Goal: Task Accomplishment & Management: Manage account settings

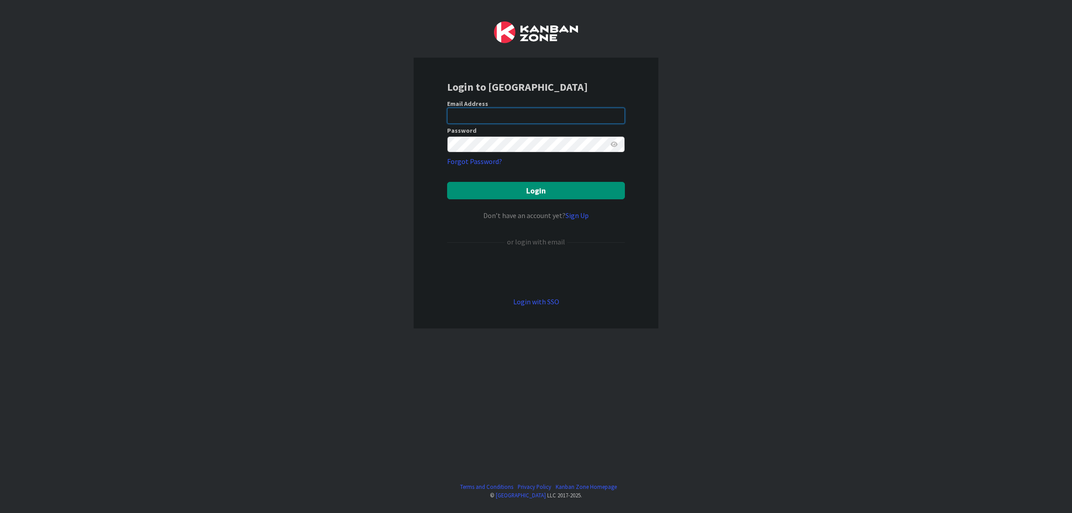
click at [554, 114] on input "email" at bounding box center [536, 116] width 178 height 16
type input "[EMAIL_ADDRESS][DOMAIN_NAME]"
click at [447, 182] on button "Login" at bounding box center [536, 190] width 178 height 17
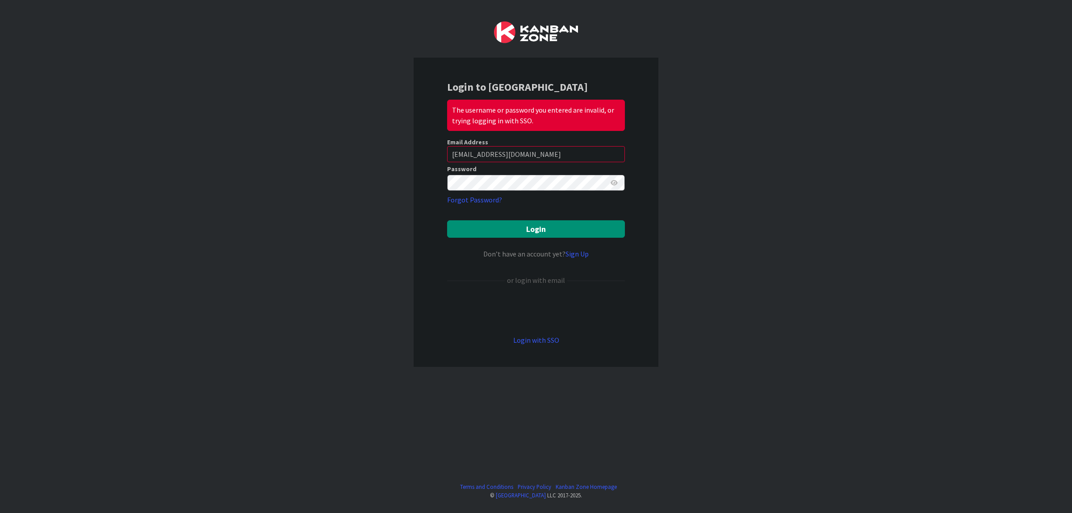
click at [612, 180] on icon at bounding box center [614, 183] width 7 height 6
click at [447, 220] on button "Login" at bounding box center [536, 228] width 178 height 17
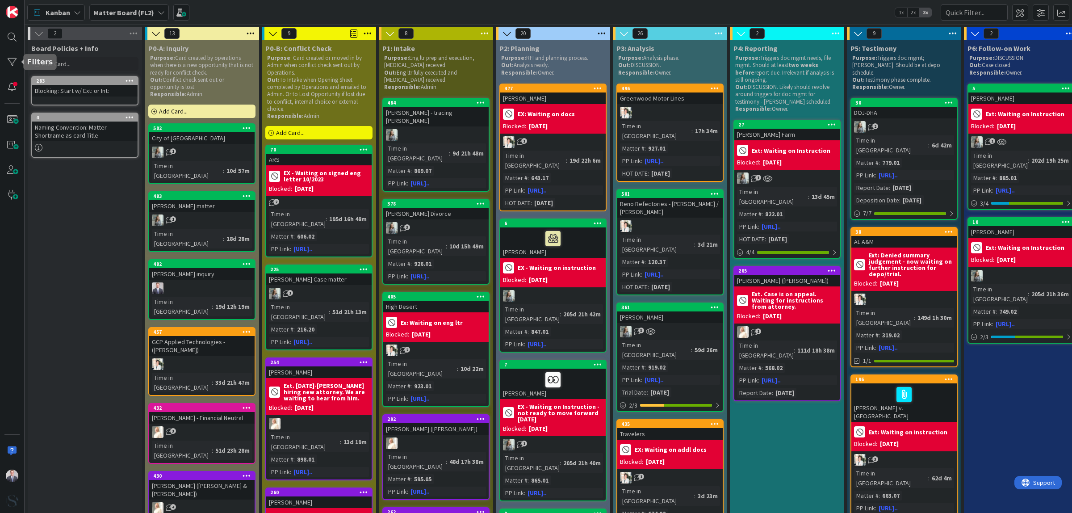
click at [5, 66] on div at bounding box center [12, 62] width 18 height 18
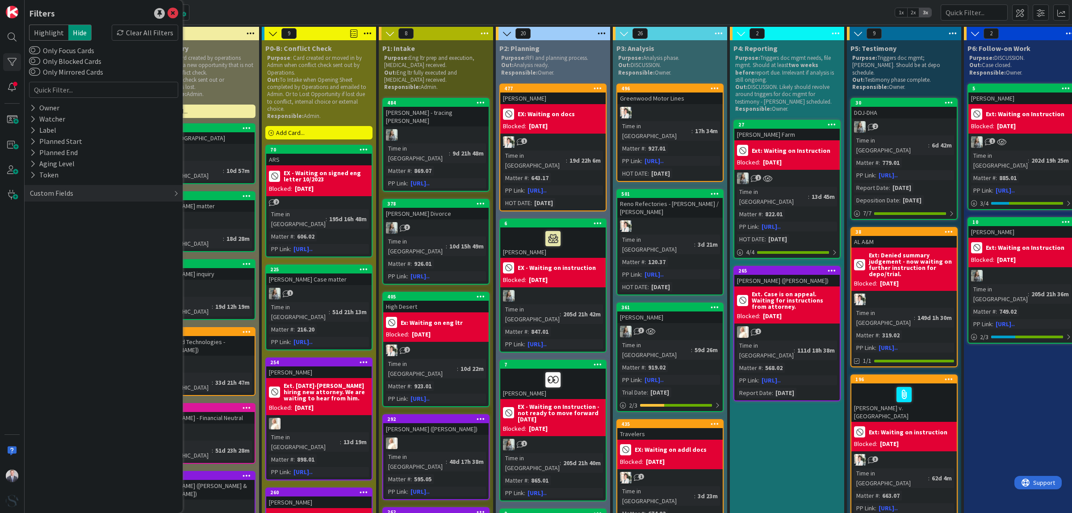
click at [30, 104] on icon at bounding box center [33, 108] width 6 height 8
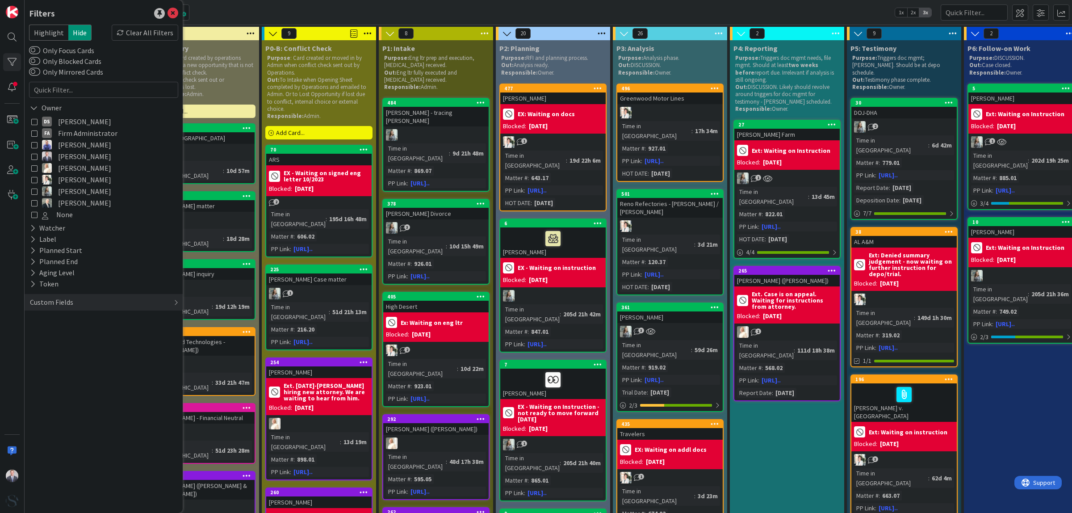
click at [30, 105] on icon at bounding box center [34, 108] width 8 height 8
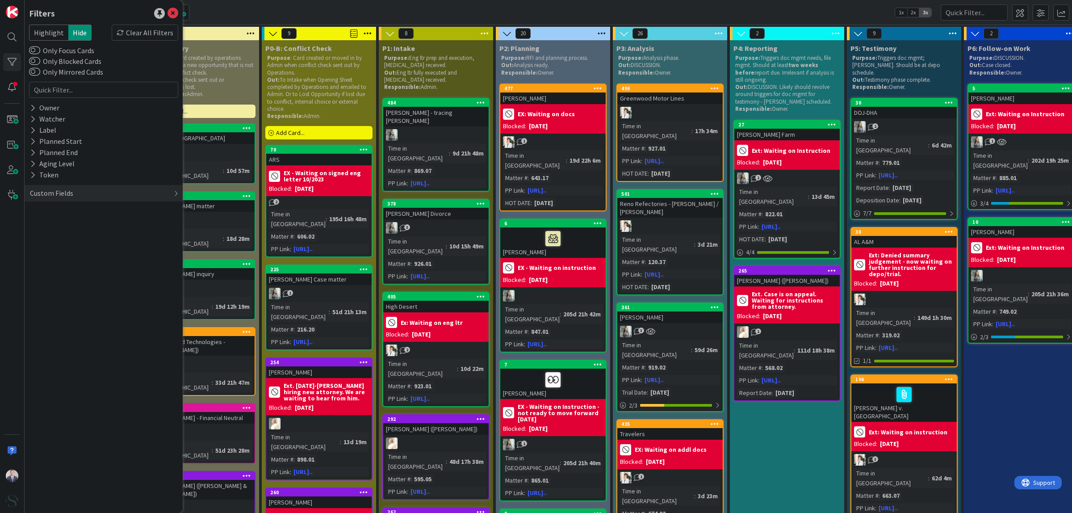
click at [28, 121] on div "Watcher" at bounding box center [104, 118] width 158 height 11
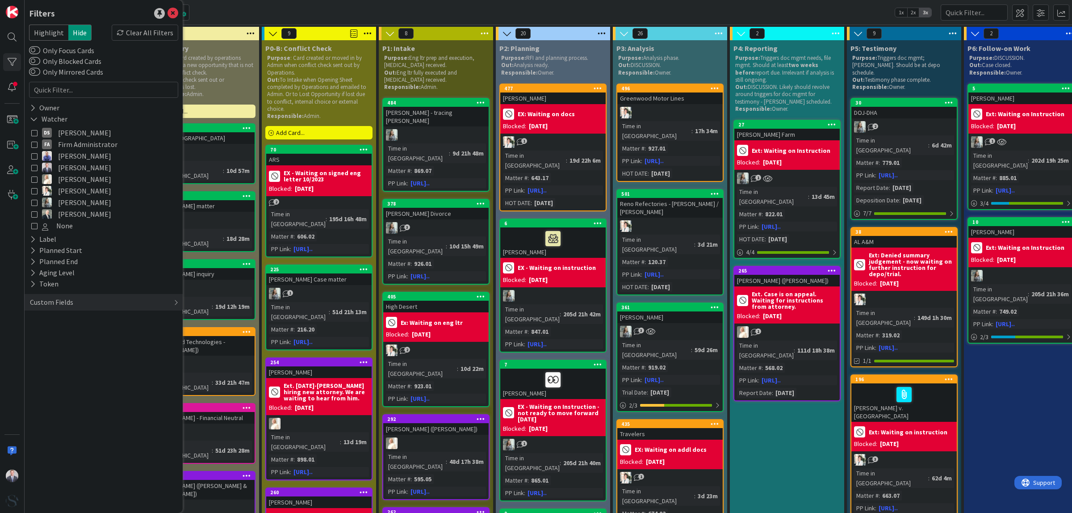
click at [34, 164] on icon at bounding box center [34, 167] width 6 height 6
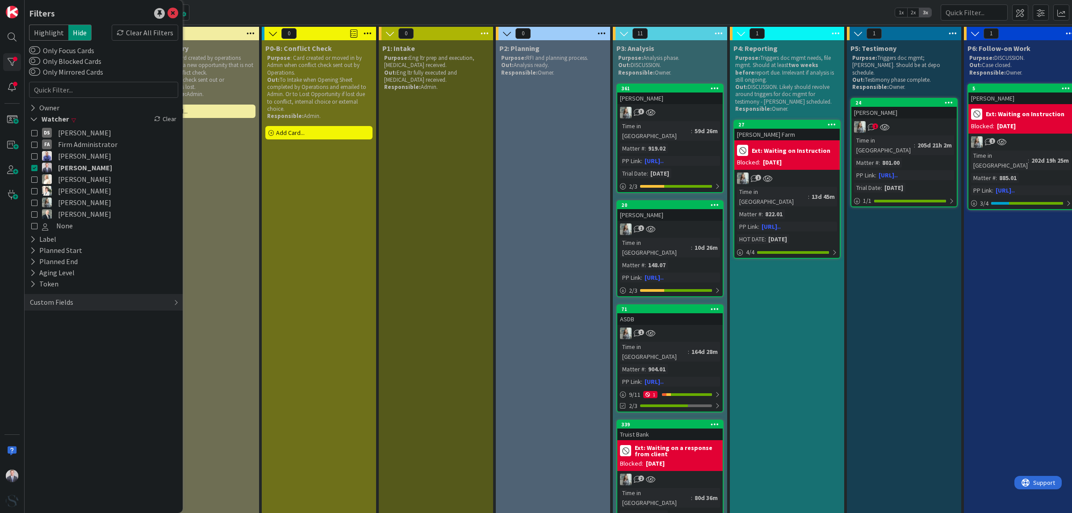
click at [896, 110] on div "[PERSON_NAME]" at bounding box center [903, 113] width 105 height 12
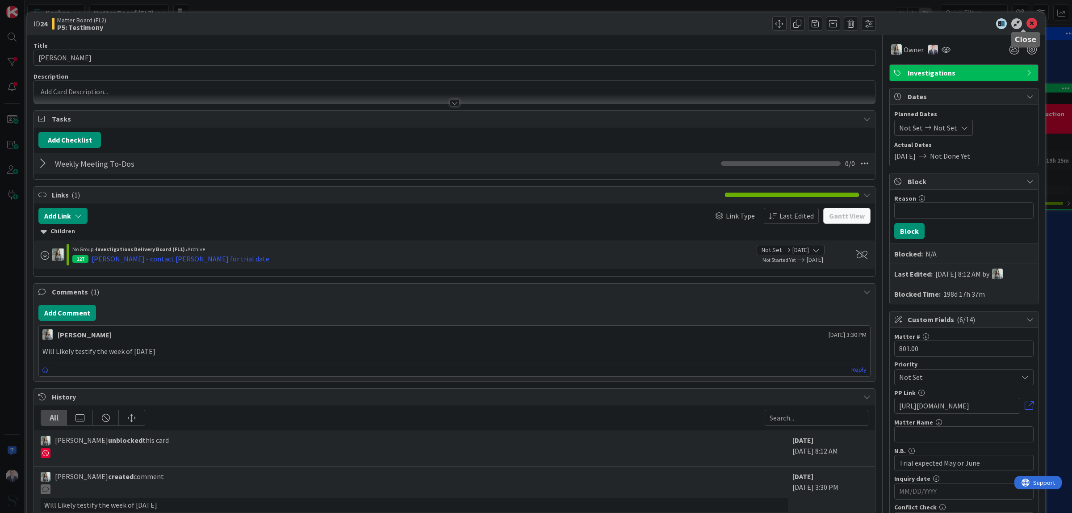
click at [1026, 21] on icon at bounding box center [1031, 23] width 11 height 11
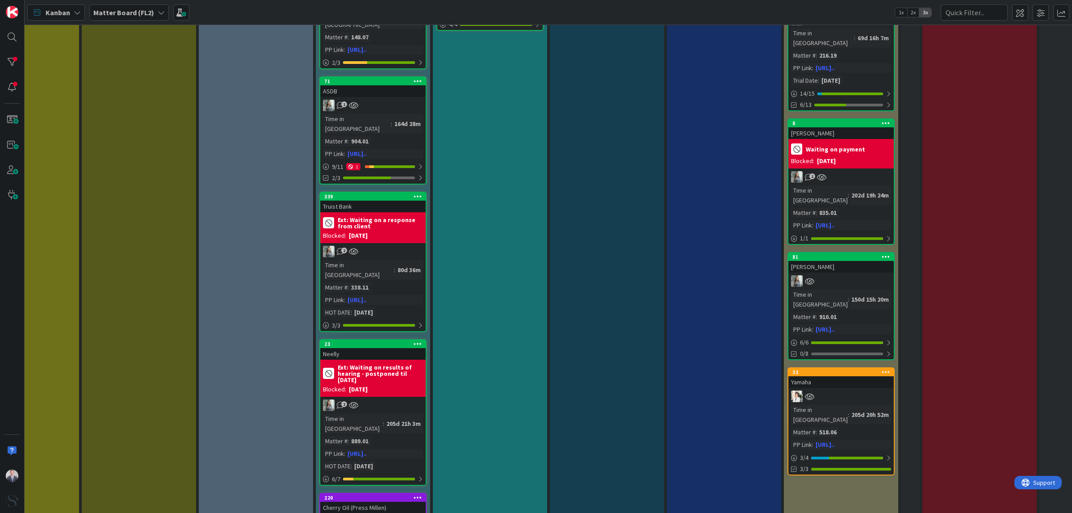
scroll to position [0, 297]
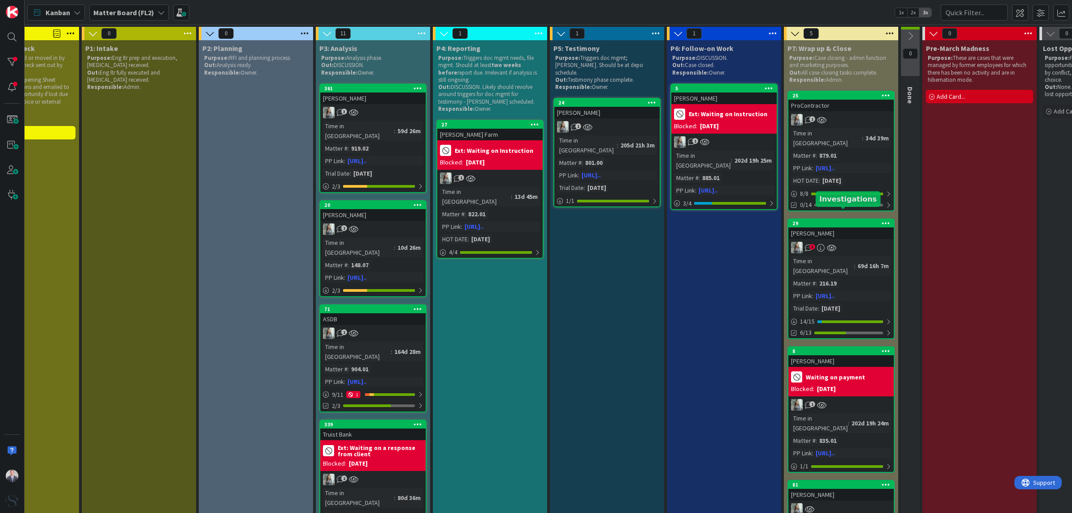
click at [809, 227] on div "[PERSON_NAME]" at bounding box center [840, 233] width 105 height 12
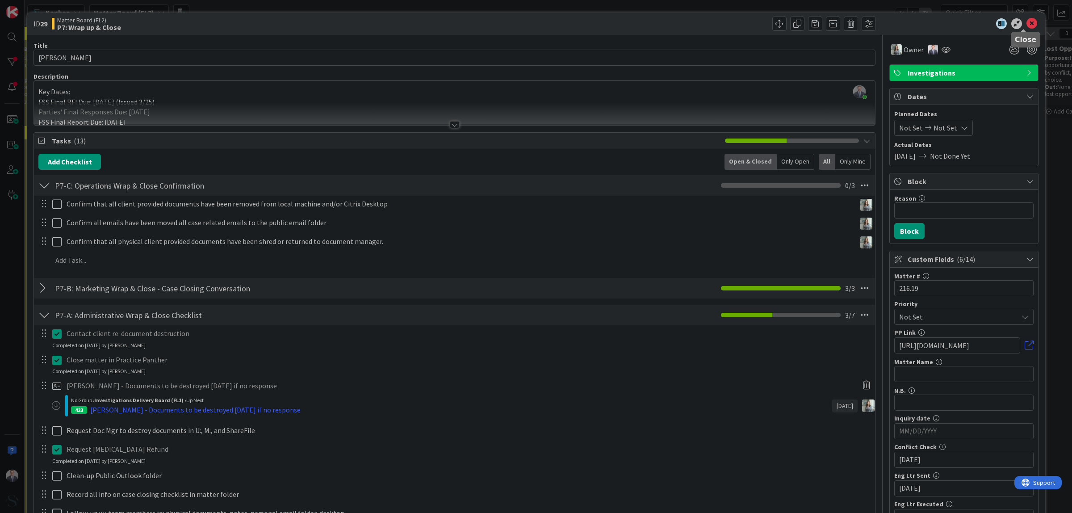
click at [1026, 21] on icon at bounding box center [1031, 23] width 11 height 11
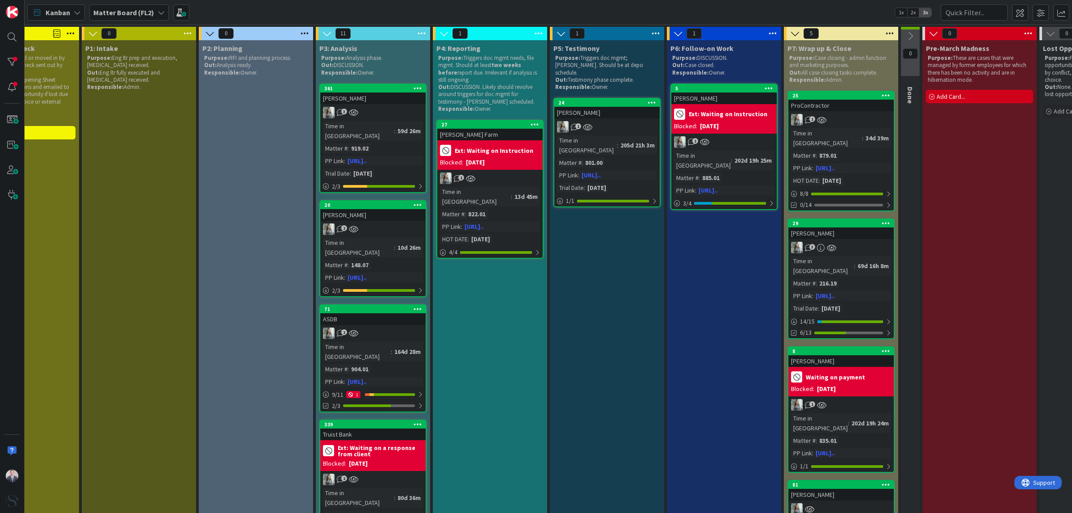
scroll to position [0, 13]
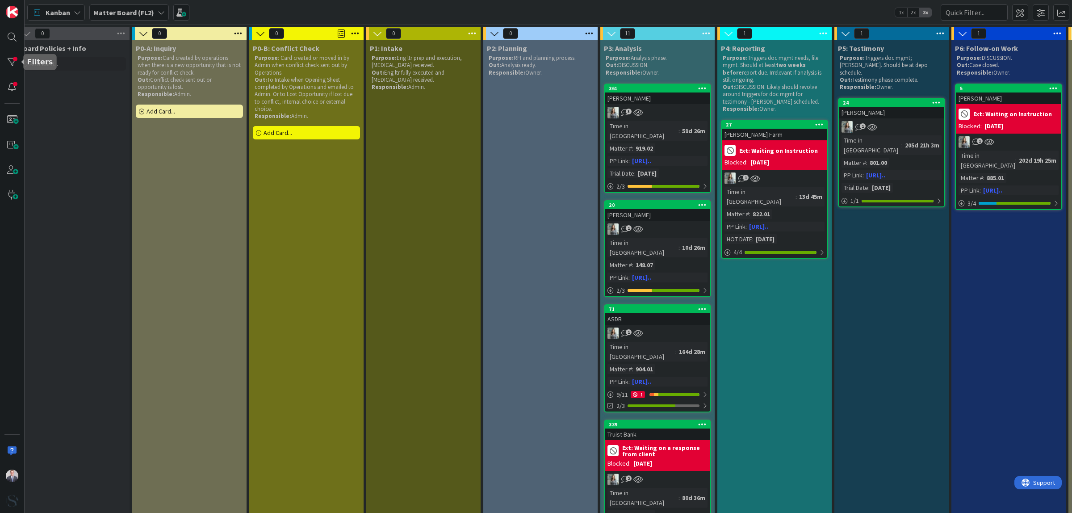
click at [10, 54] on div at bounding box center [12, 62] width 18 height 18
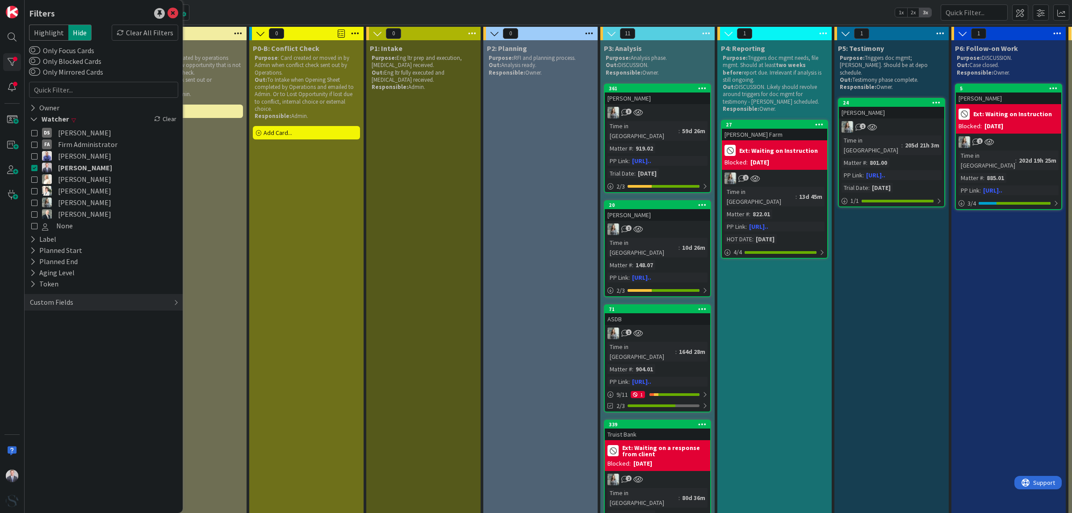
click at [146, 31] on div "Clear All Filters" at bounding box center [145, 33] width 67 height 16
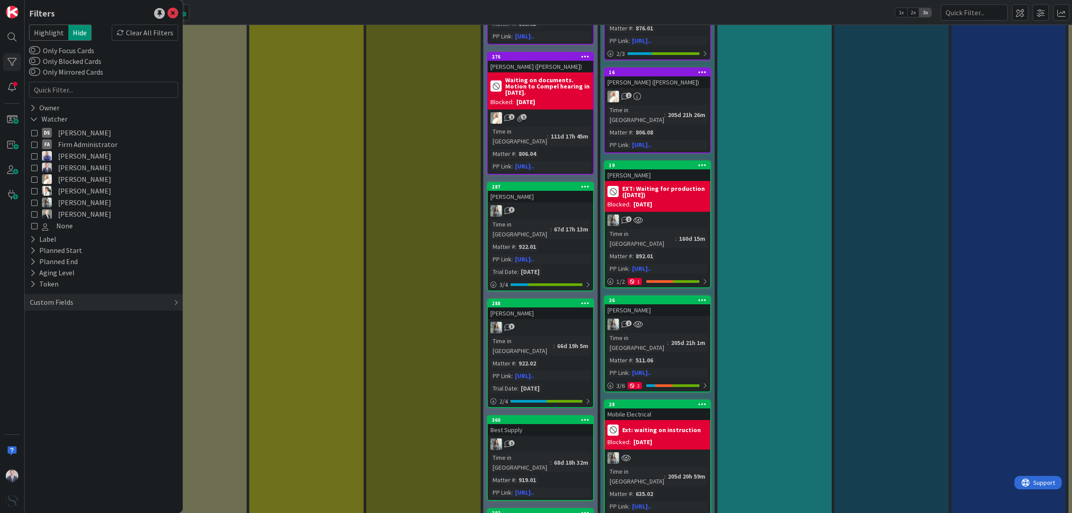
scroll to position [1675, 13]
click at [557, 424] on div "Best Supply" at bounding box center [540, 430] width 105 height 12
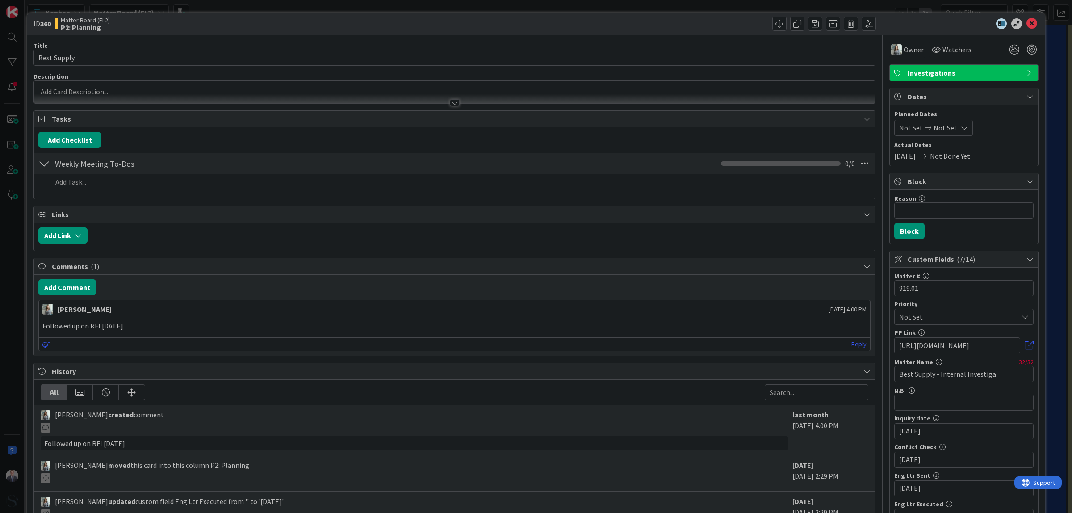
click at [954, 45] on span "Watchers" at bounding box center [956, 49] width 29 height 11
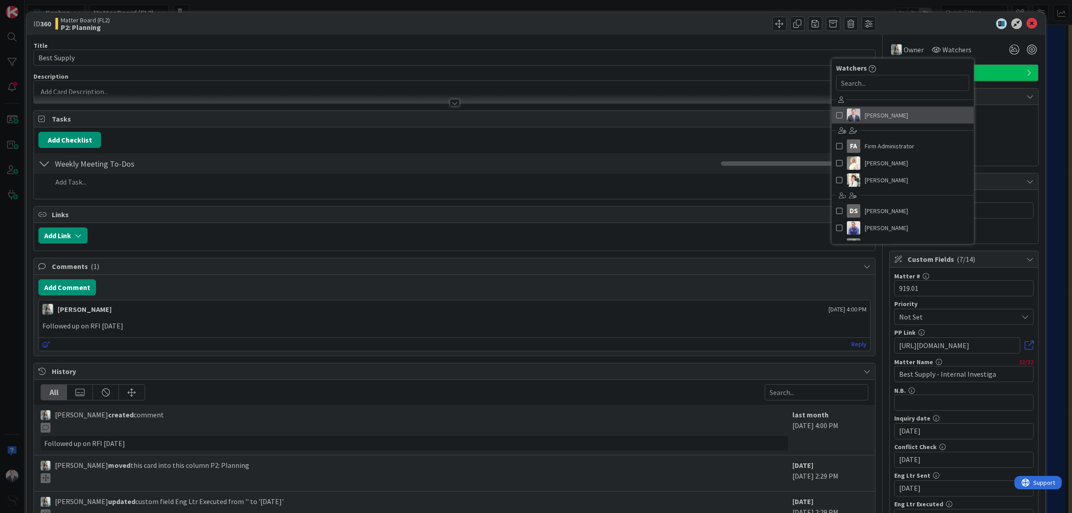
click at [836, 115] on span at bounding box center [839, 115] width 6 height 13
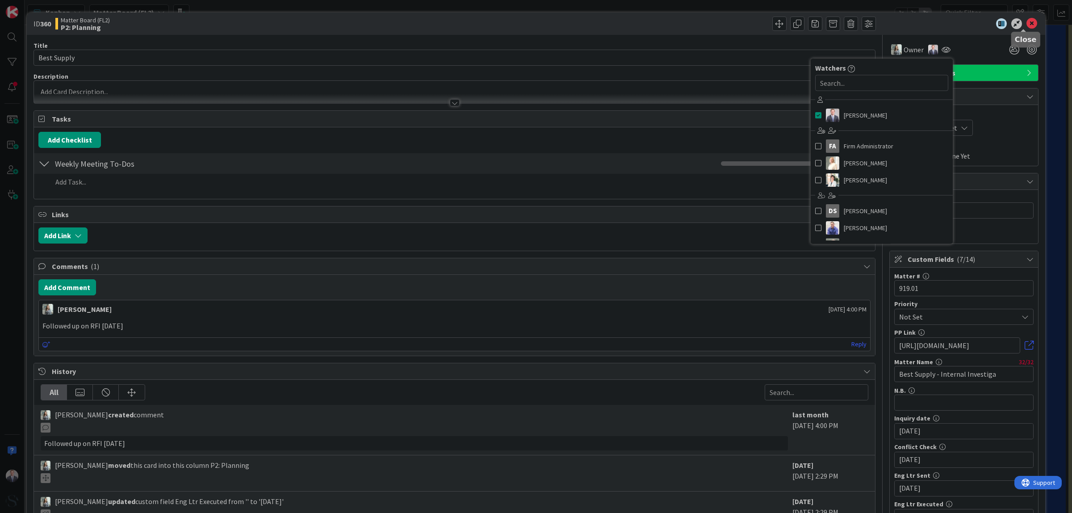
click at [1026, 27] on icon at bounding box center [1031, 23] width 11 height 11
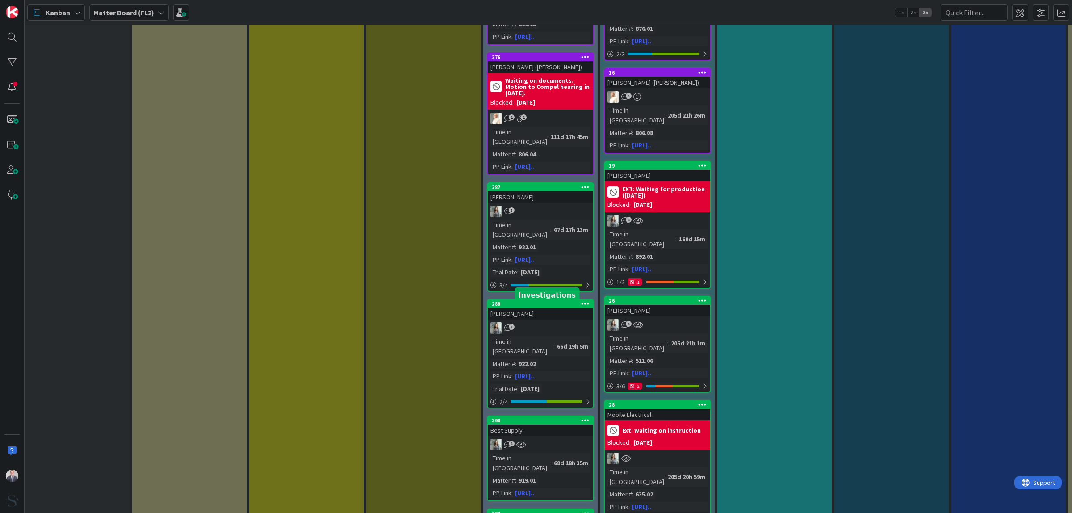
click at [555, 510] on div "392" at bounding box center [542, 513] width 101 height 6
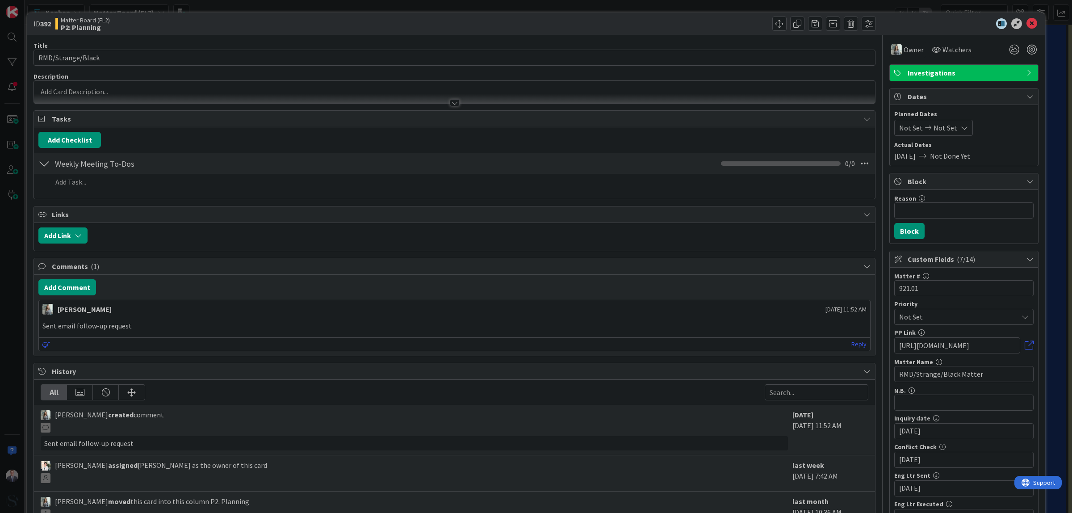
click at [948, 48] on span "Watchers" at bounding box center [956, 49] width 29 height 11
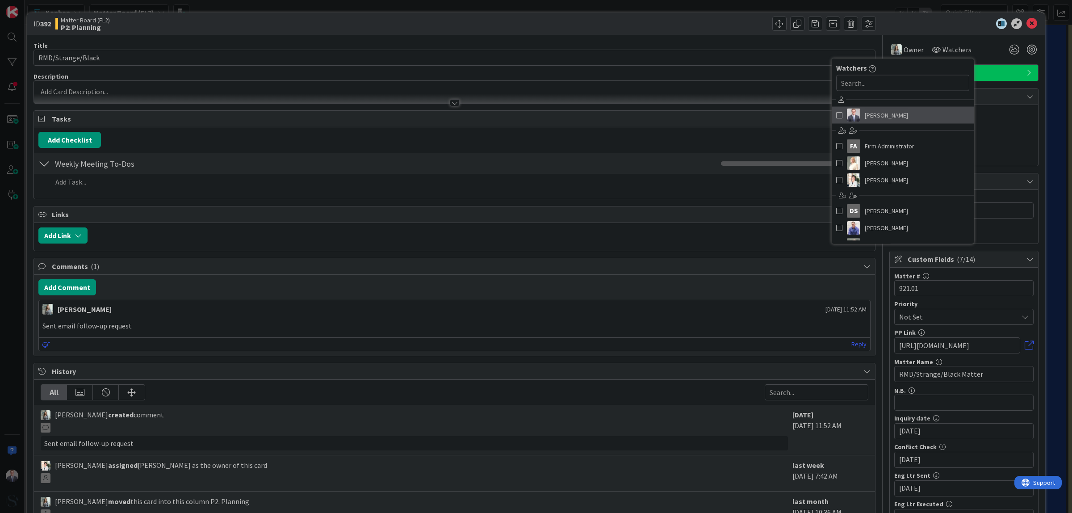
click at [836, 118] on span at bounding box center [839, 115] width 6 height 13
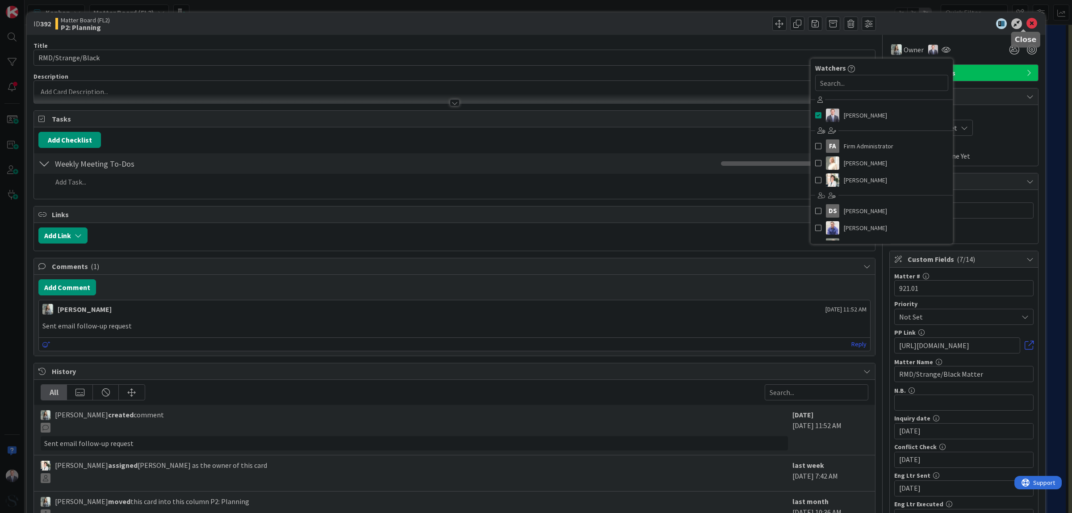
click at [1026, 24] on icon at bounding box center [1031, 23] width 11 height 11
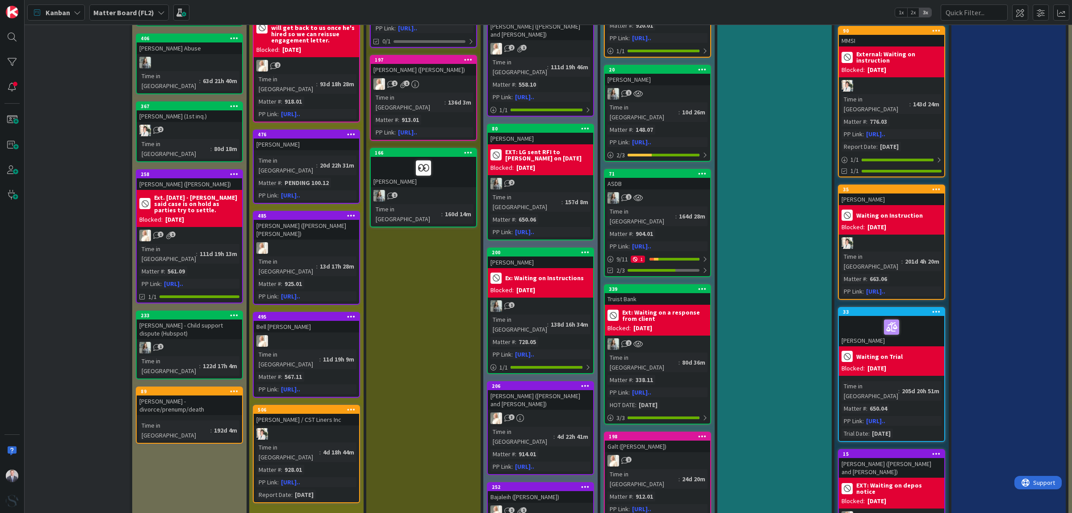
scroll to position [565, 13]
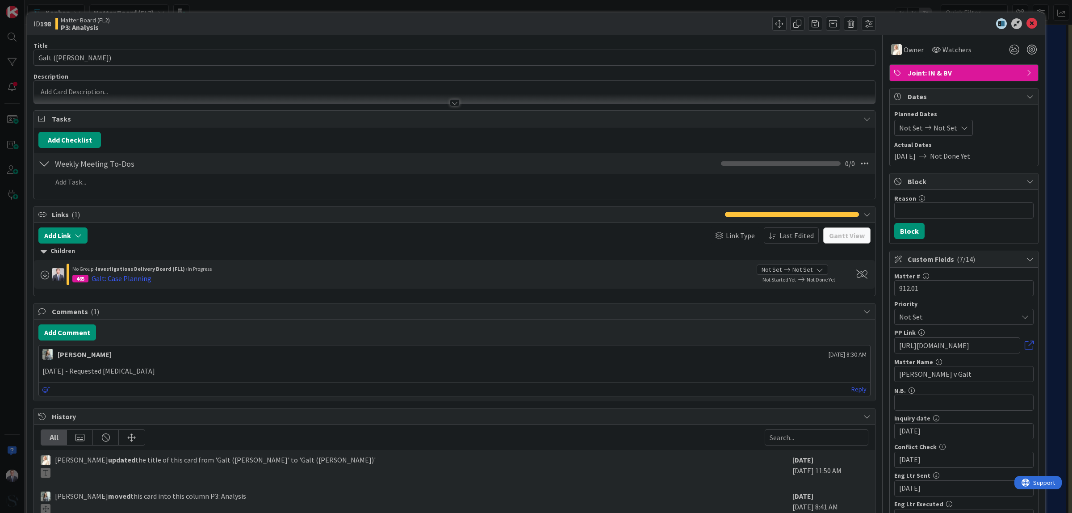
click at [950, 47] on span "Watchers" at bounding box center [956, 49] width 29 height 11
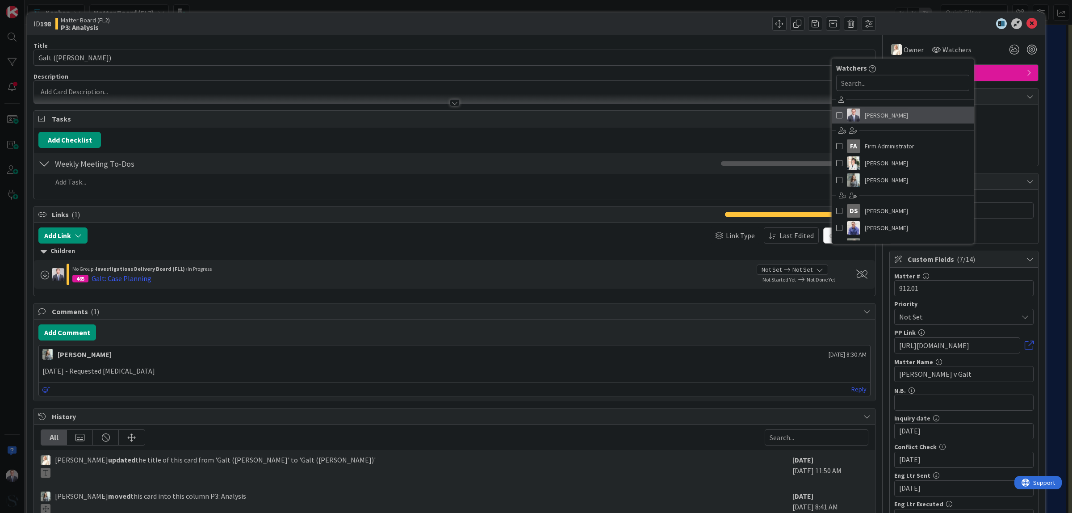
click at [836, 115] on span at bounding box center [839, 115] width 6 height 13
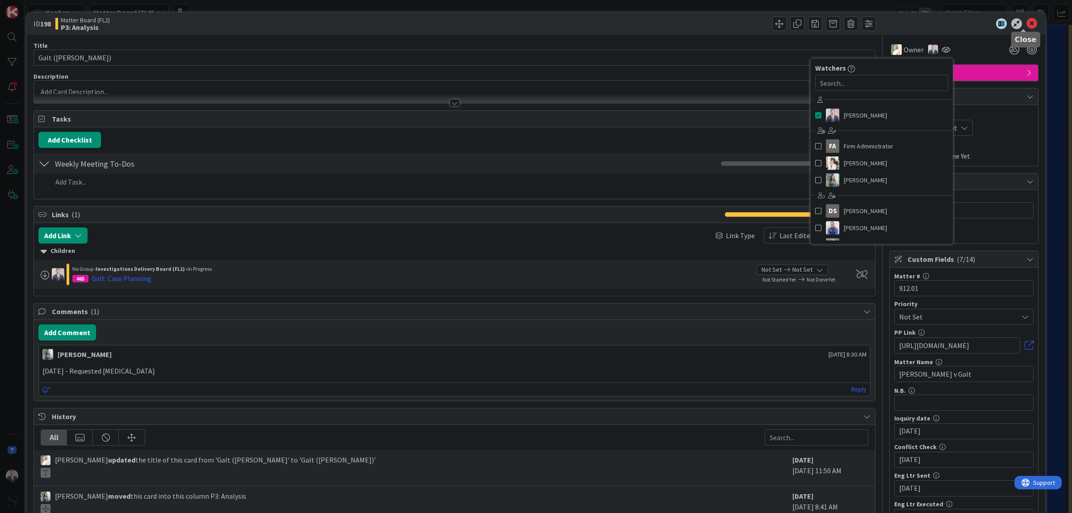
click at [1026, 26] on icon at bounding box center [1031, 23] width 11 height 11
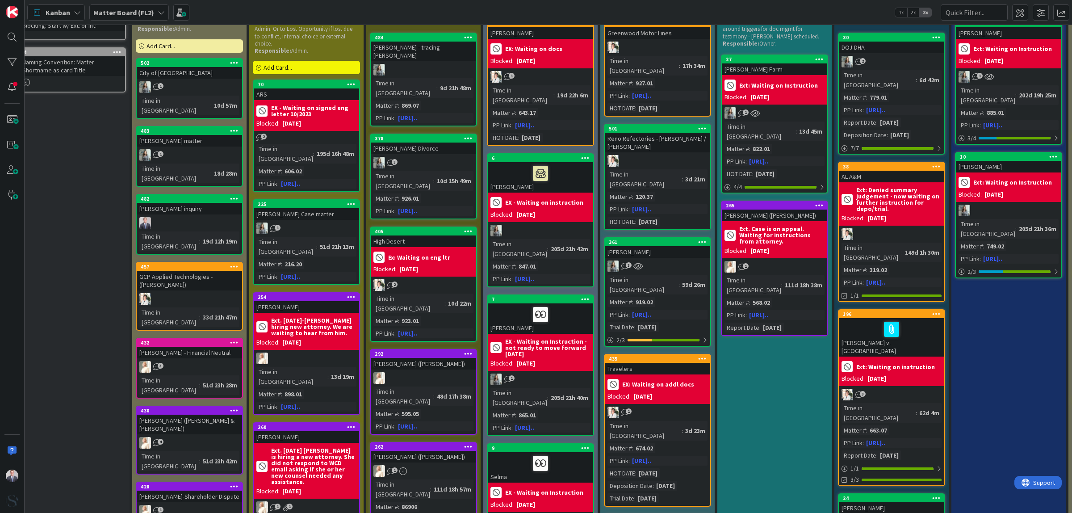
scroll to position [7, 13]
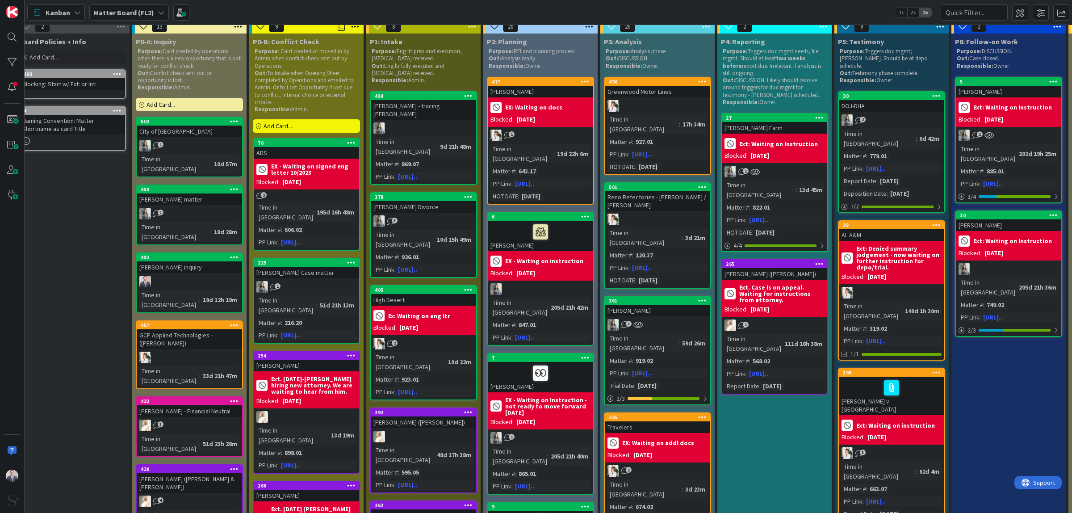
click at [653, 191] on div "Reno Refectories - [PERSON_NAME] / [PERSON_NAME]" at bounding box center [657, 201] width 105 height 20
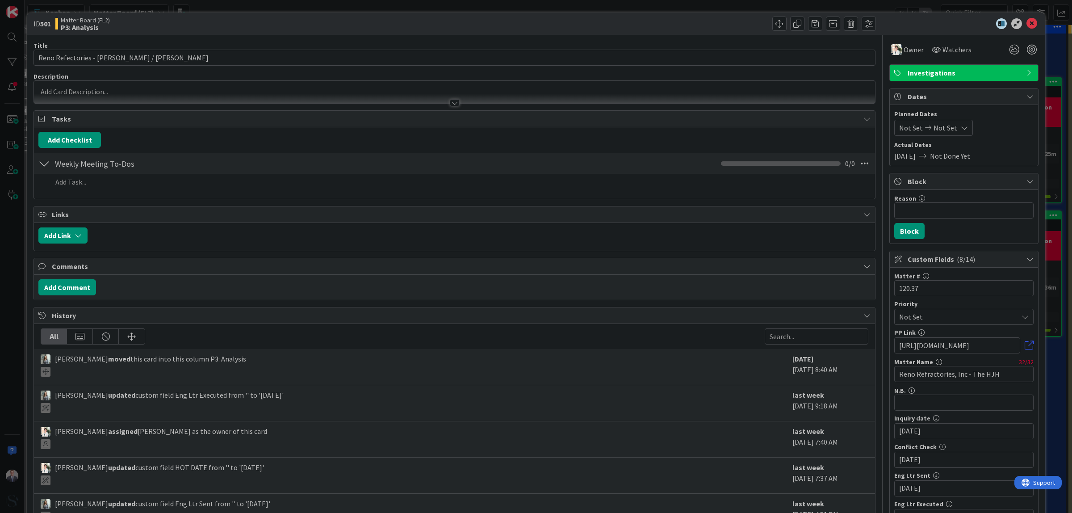
click at [949, 52] on span "Watchers" at bounding box center [956, 49] width 29 height 11
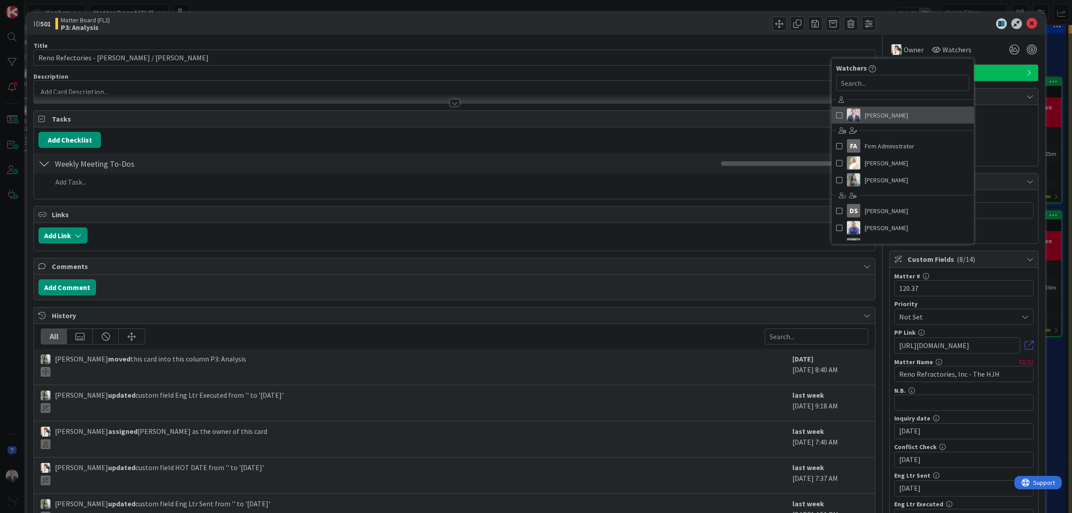
click at [836, 116] on span at bounding box center [839, 115] width 6 height 13
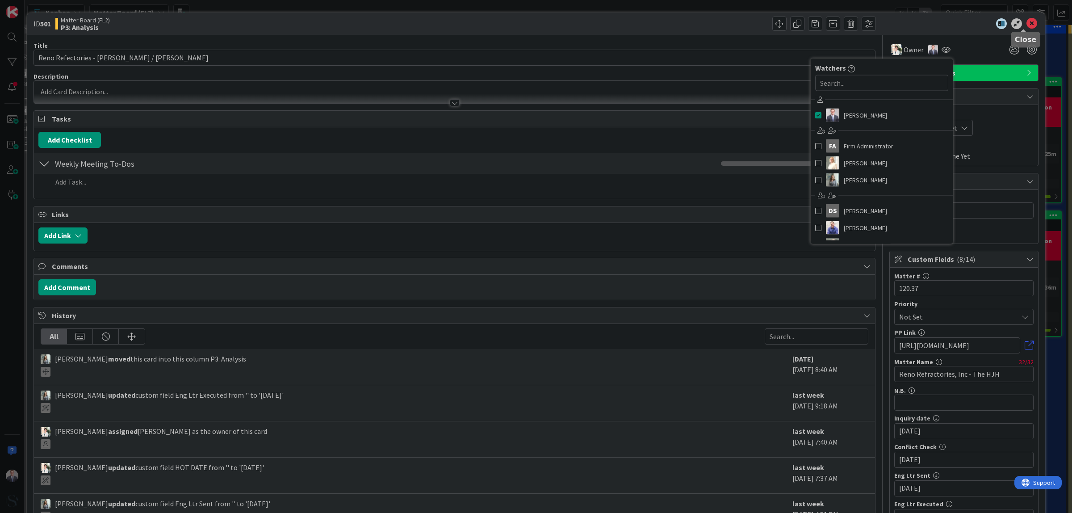
click at [1026, 21] on icon at bounding box center [1031, 23] width 11 height 11
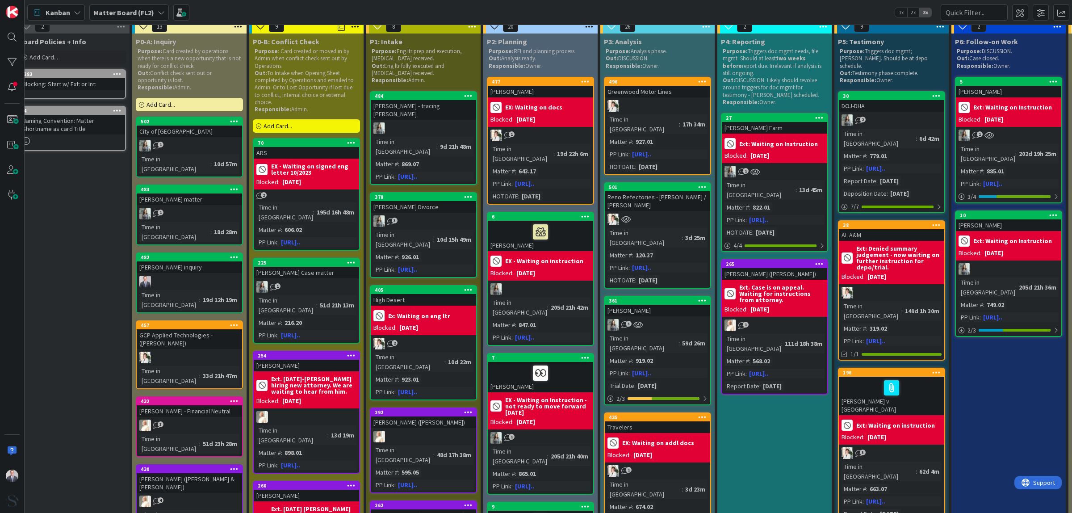
scroll to position [0, 13]
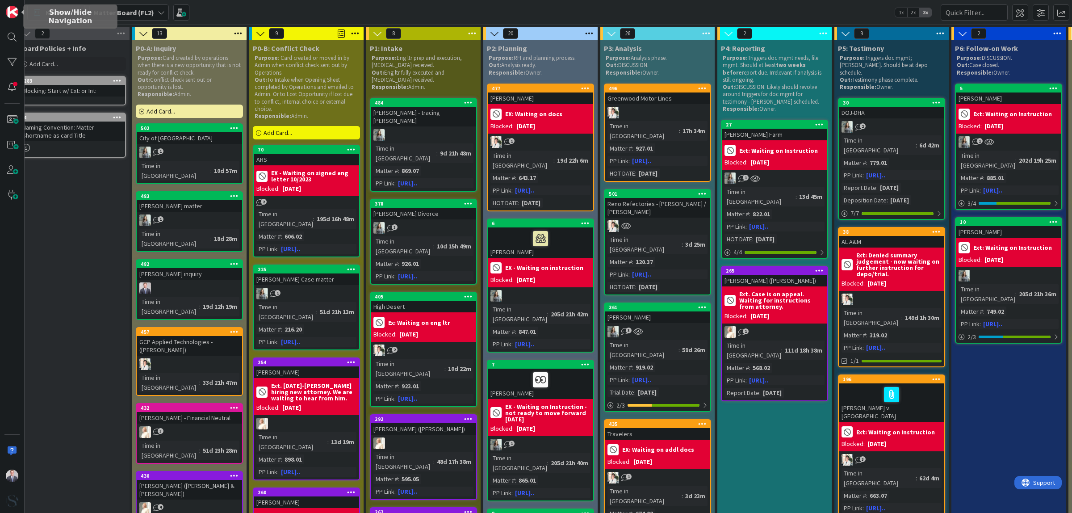
click at [9, 8] on img at bounding box center [12, 12] width 13 height 13
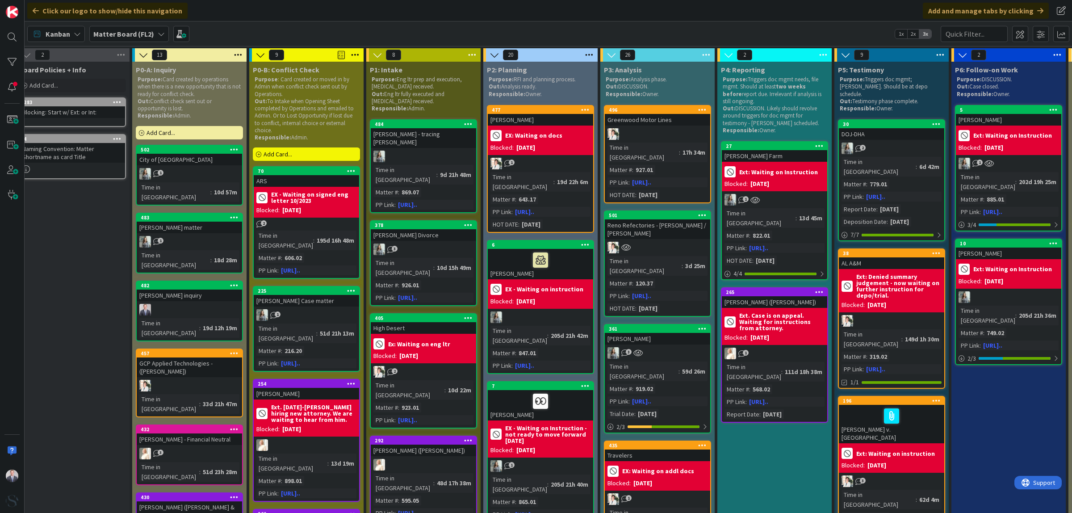
click at [133, 35] on b "Matter Board (FL2)" at bounding box center [123, 33] width 61 height 9
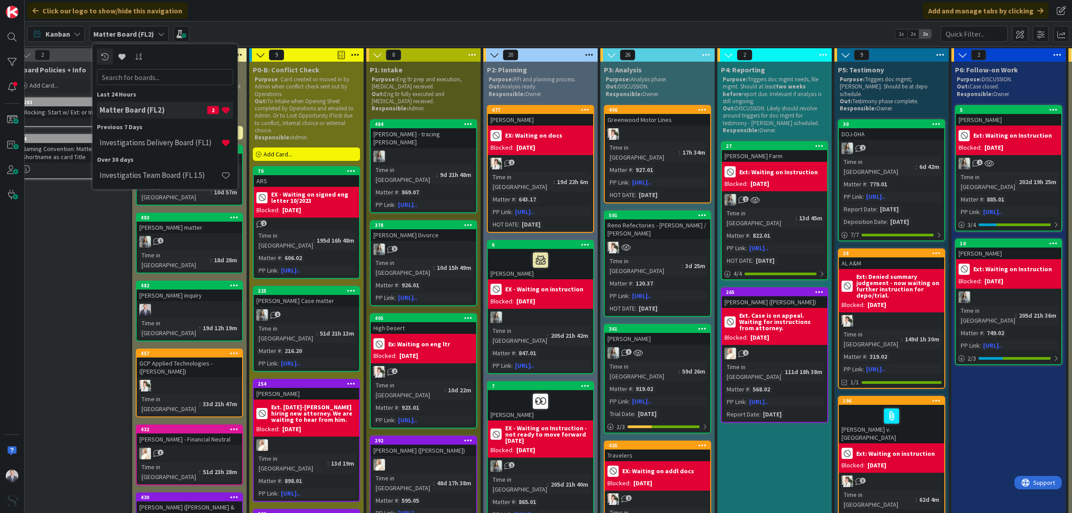
click at [148, 138] on h4 "Investigations Delivery Board (FL1)" at bounding box center [160, 142] width 121 height 9
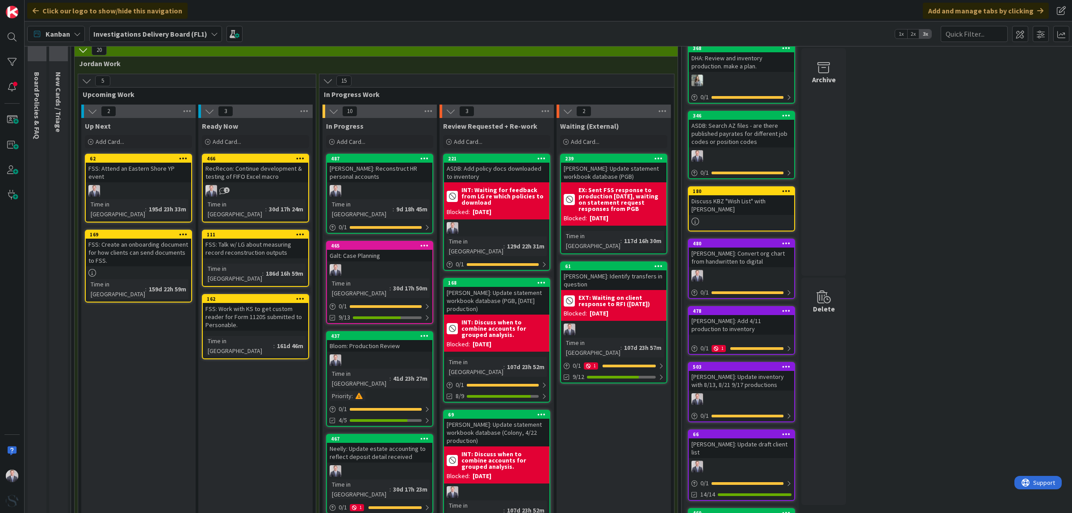
scroll to position [56, 0]
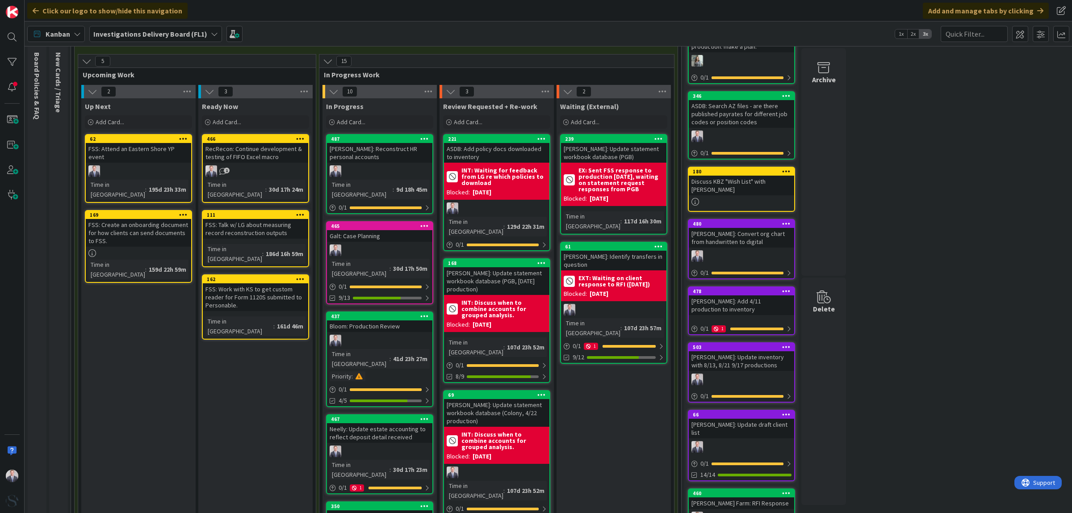
click at [347, 230] on div "Galt: Case Planning" at bounding box center [379, 236] width 105 height 12
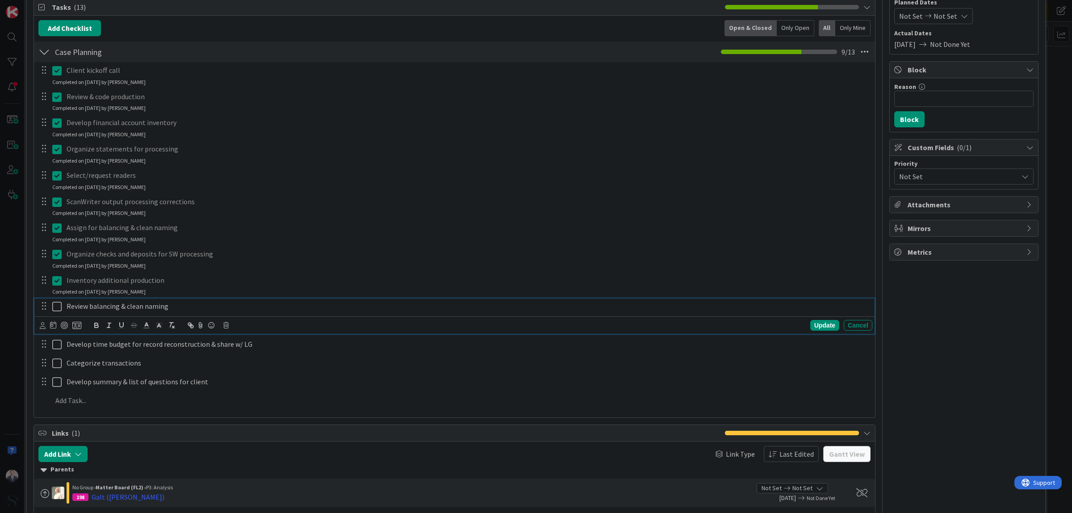
click at [61, 313] on button at bounding box center [57, 306] width 11 height 14
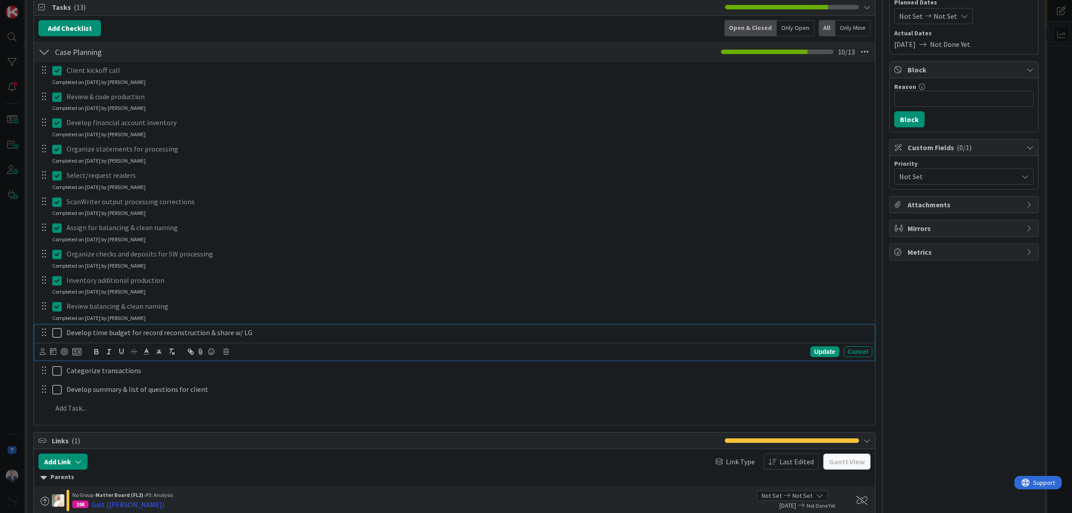
click at [54, 333] on icon at bounding box center [56, 332] width 9 height 11
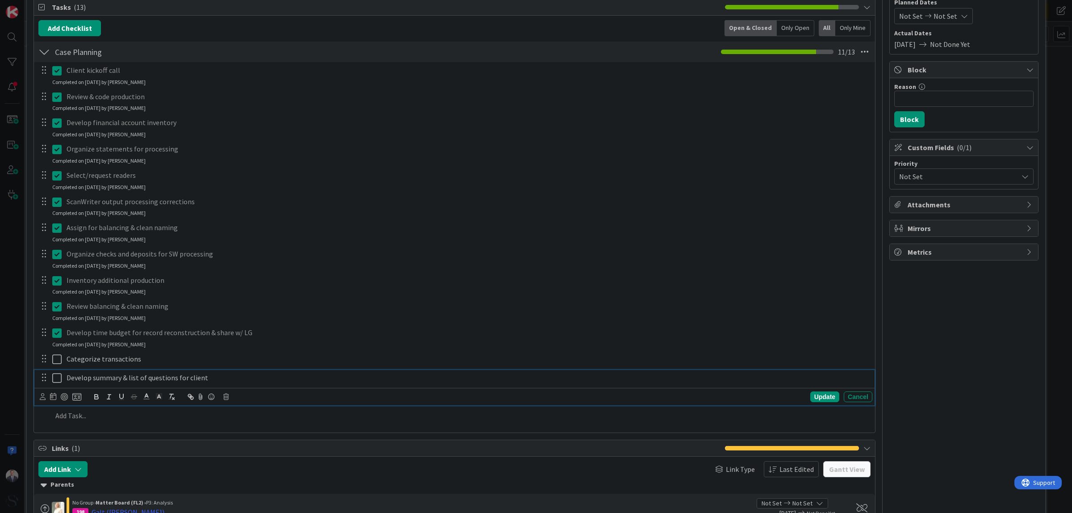
click at [57, 377] on icon at bounding box center [56, 377] width 9 height 11
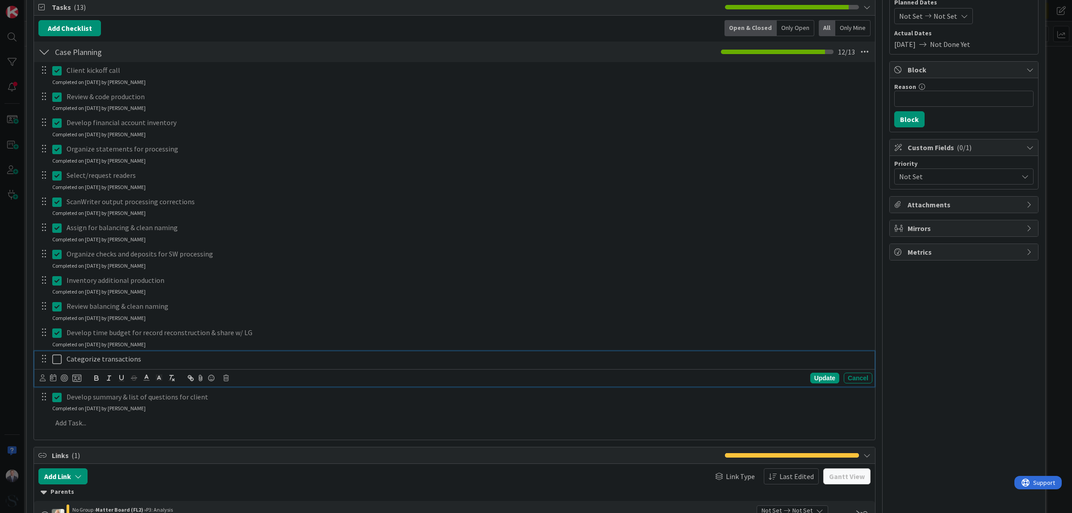
click at [171, 356] on p "Categorize transactions" at bounding box center [468, 359] width 802 height 10
click at [226, 378] on icon at bounding box center [225, 378] width 5 height 6
click at [249, 416] on div "Delete" at bounding box center [248, 416] width 33 height 16
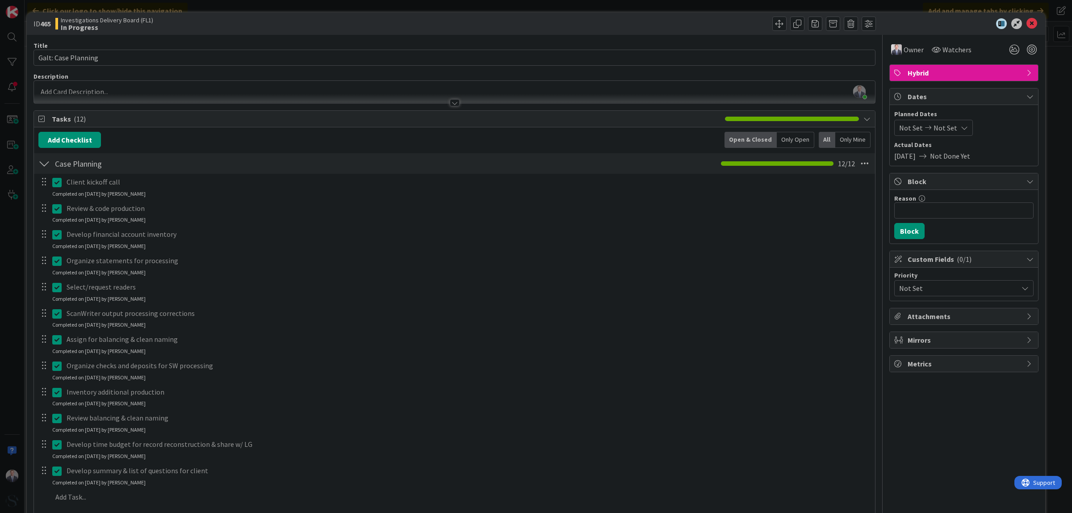
click at [46, 168] on div at bounding box center [44, 163] width 12 height 16
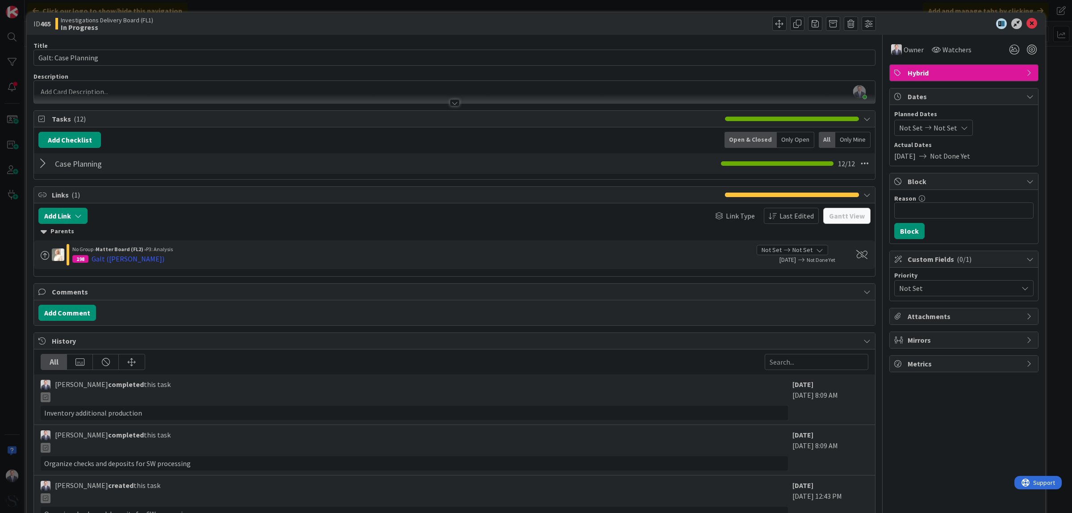
click at [36, 165] on div "Case Planning Checklist Name 13 / 64 Case Planning 12 / 12" at bounding box center [454, 163] width 841 height 21
click at [43, 167] on div at bounding box center [44, 163] width 12 height 16
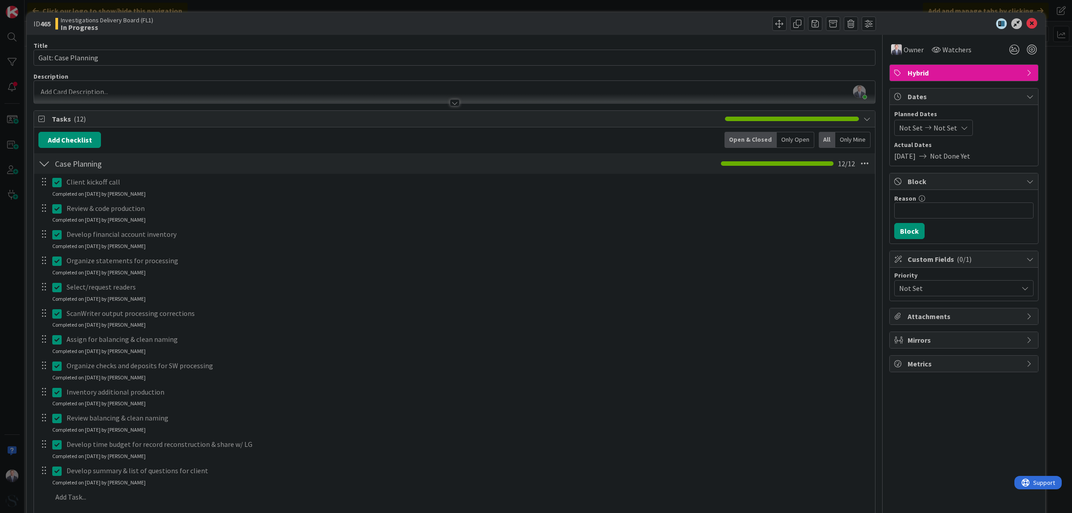
click at [42, 171] on div at bounding box center [44, 163] width 12 height 16
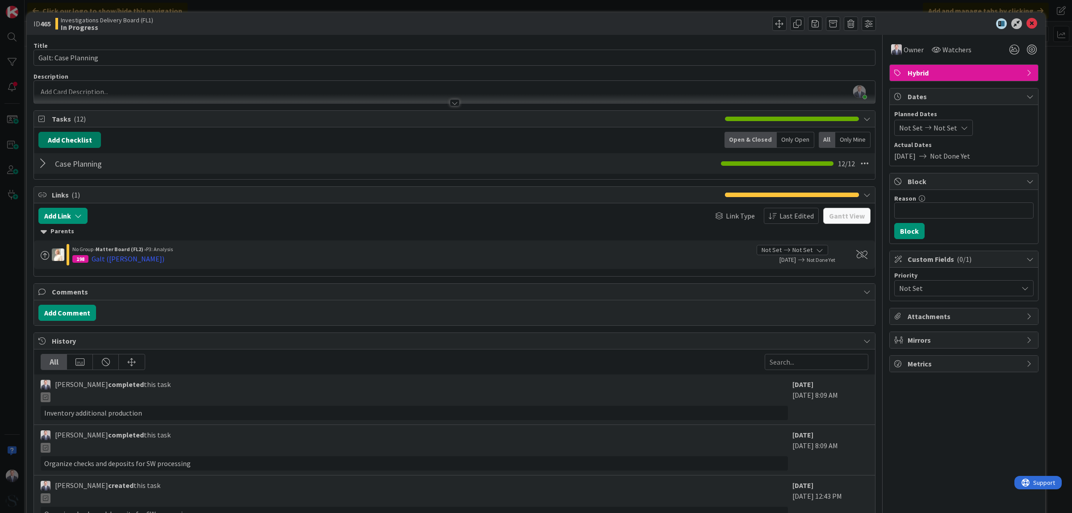
click at [61, 140] on button "Add Checklist" at bounding box center [69, 140] width 63 height 16
drag, startPoint x: 76, startPoint y: 190, endPoint x: 0, endPoint y: 191, distance: 75.9
click at [0, 192] on div "ID 465 Investigations Delivery Board (FL1) In Progress Title 19 / 128 Galt: Cas…" at bounding box center [536, 256] width 1072 height 513
type input "Record Reconstruction"
click at [59, 210] on button "Add" at bounding box center [55, 204] width 24 height 16
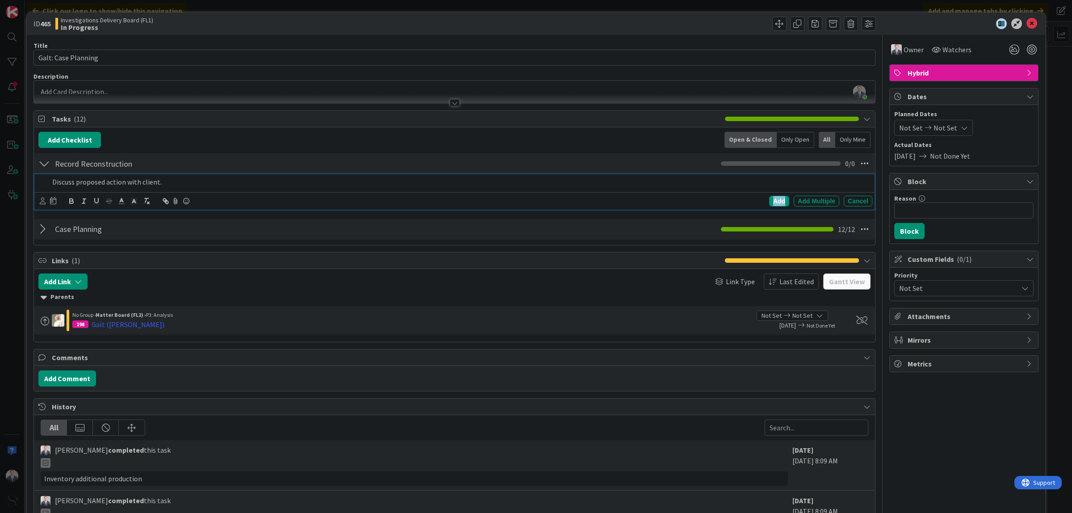
click at [771, 198] on div "Add" at bounding box center [779, 201] width 20 height 11
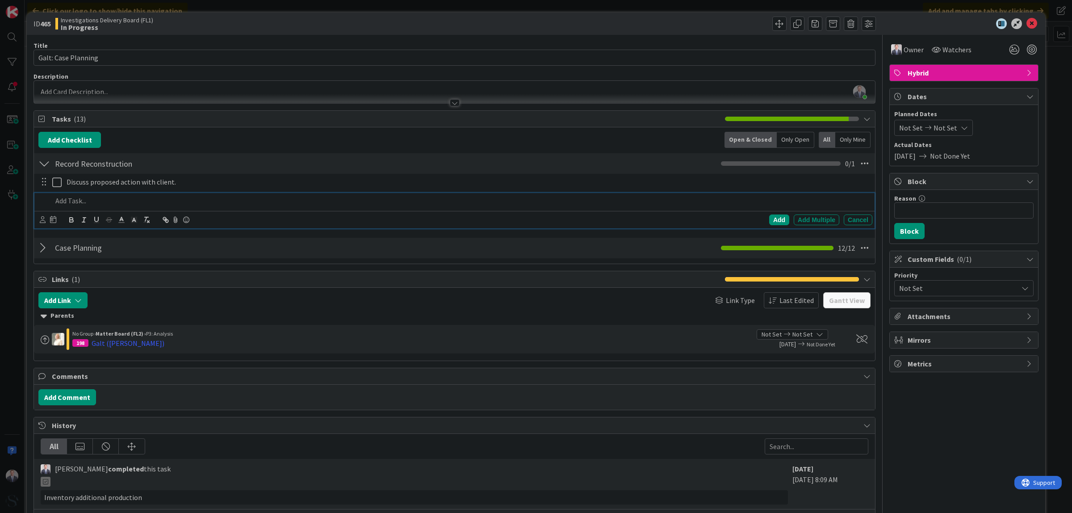
click at [92, 201] on p at bounding box center [460, 201] width 816 height 10
click at [771, 220] on div "Add" at bounding box center [779, 219] width 20 height 11
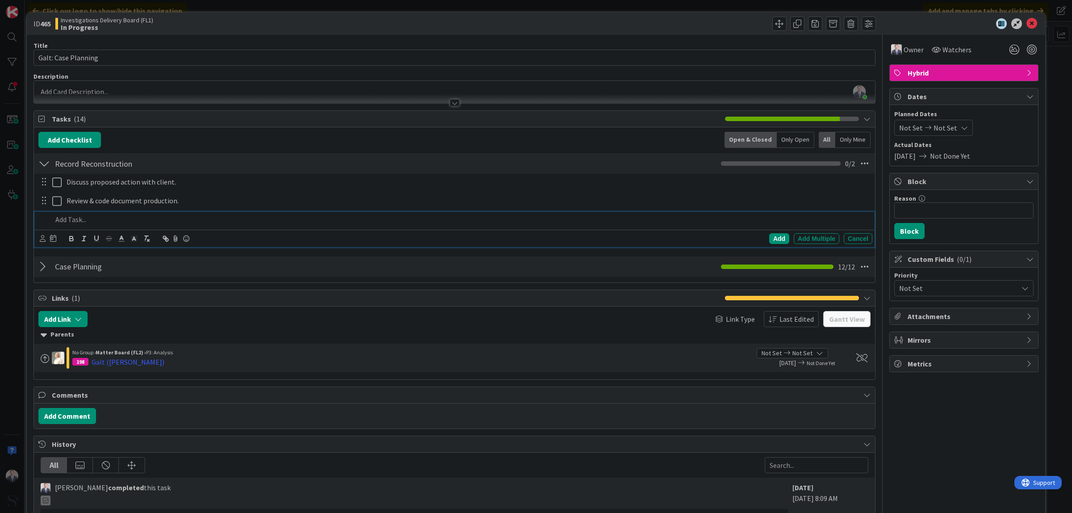
click at [198, 226] on div at bounding box center [461, 220] width 824 height 16
click at [769, 240] on div "Add" at bounding box center [779, 238] width 20 height 11
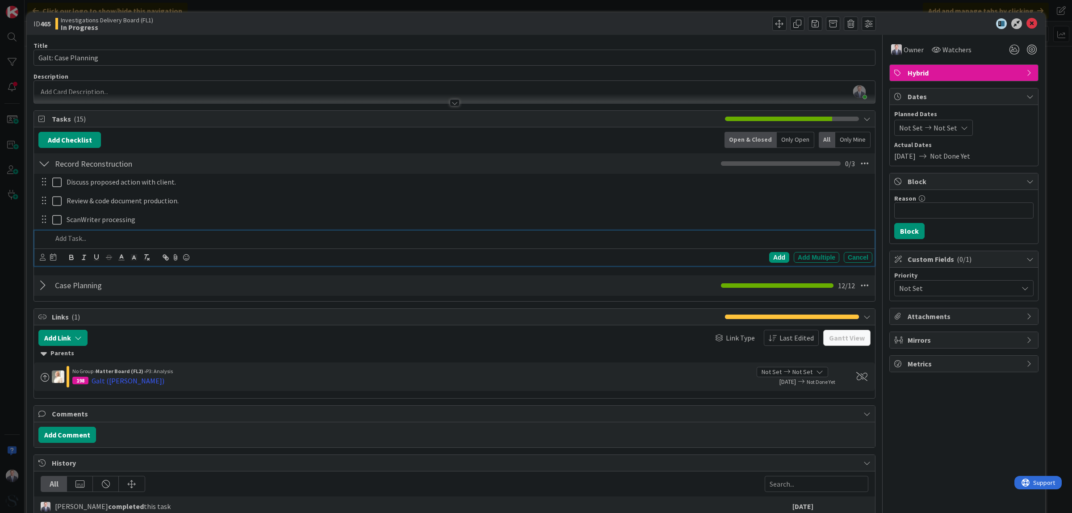
click at [167, 240] on p at bounding box center [460, 238] width 816 height 10
click at [769, 257] on div "Add" at bounding box center [779, 257] width 20 height 11
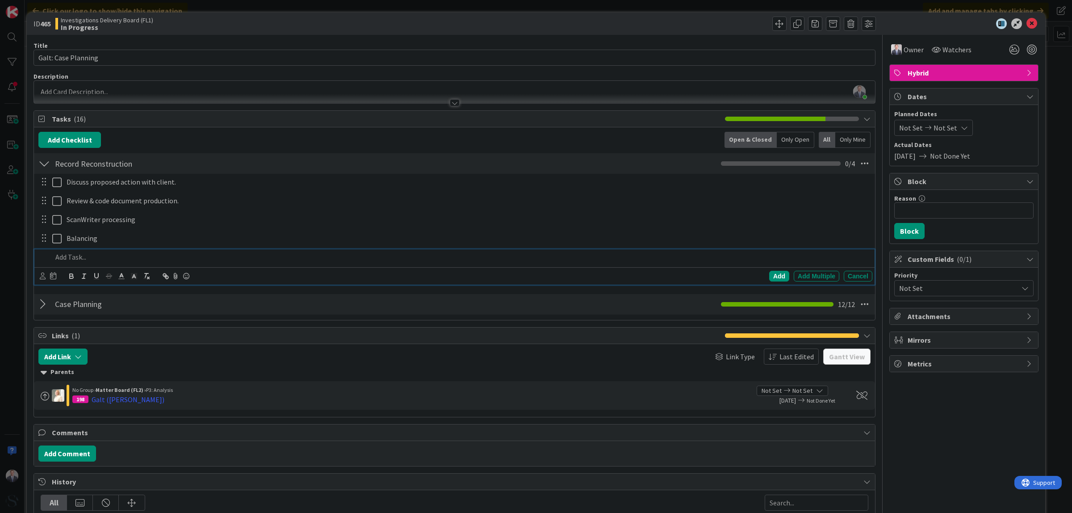
drag, startPoint x: 52, startPoint y: 259, endPoint x: 59, endPoint y: 259, distance: 7.2
click at [53, 259] on p at bounding box center [460, 257] width 816 height 10
click at [773, 277] on div "Add" at bounding box center [779, 276] width 20 height 11
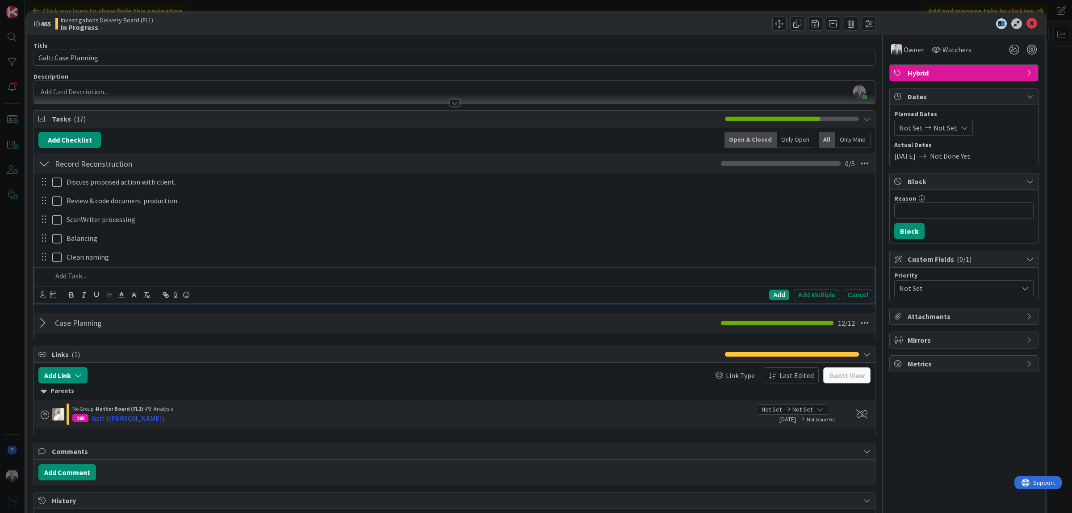
click at [238, 268] on div at bounding box center [461, 276] width 824 height 16
click at [769, 292] on div "Add" at bounding box center [779, 294] width 20 height 11
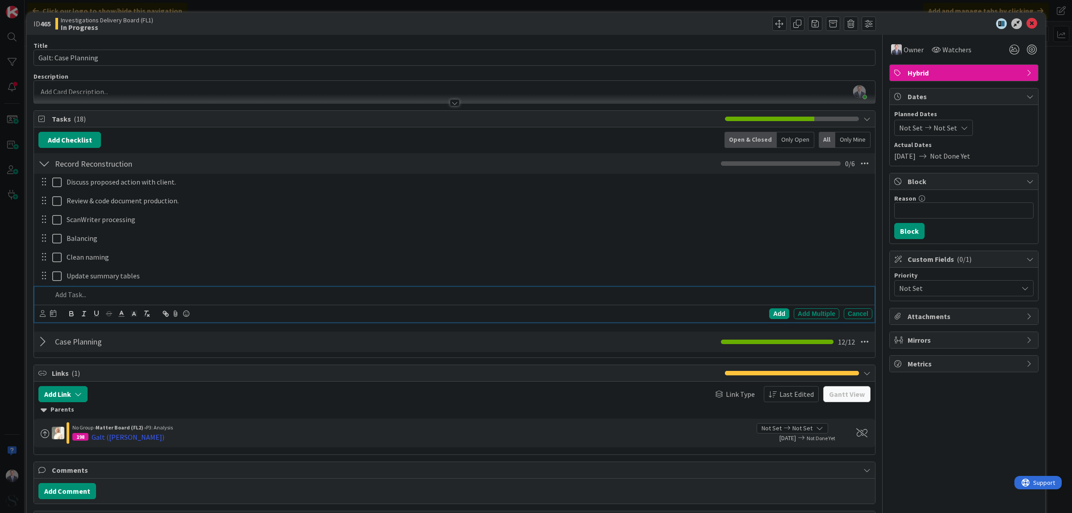
click at [473, 298] on p at bounding box center [460, 294] width 816 height 10
click at [769, 313] on div "Add" at bounding box center [779, 313] width 20 height 11
click at [1026, 25] on icon at bounding box center [1031, 23] width 11 height 11
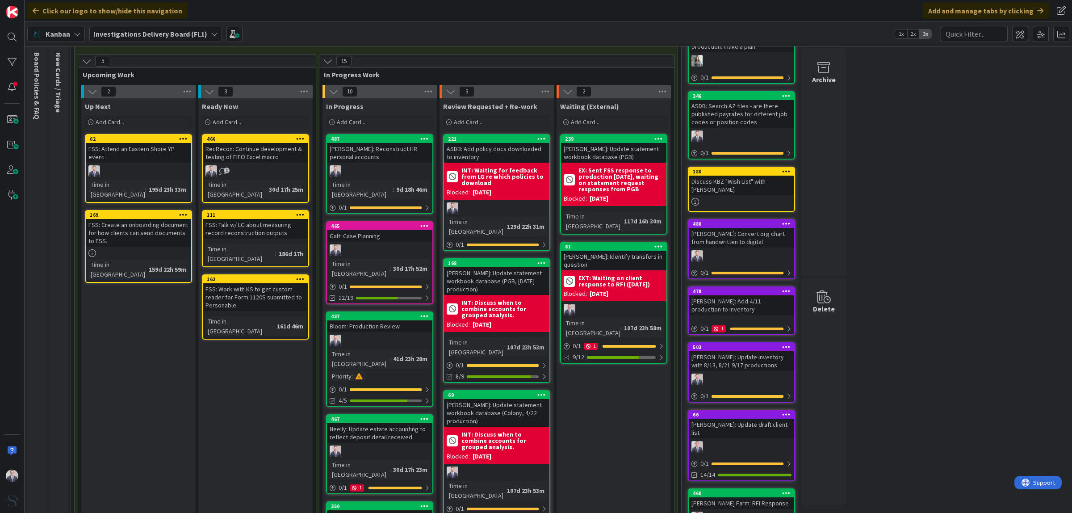
click at [358, 161] on div "[PERSON_NAME]: Reconstruct HR personal accounts" at bounding box center [379, 153] width 105 height 20
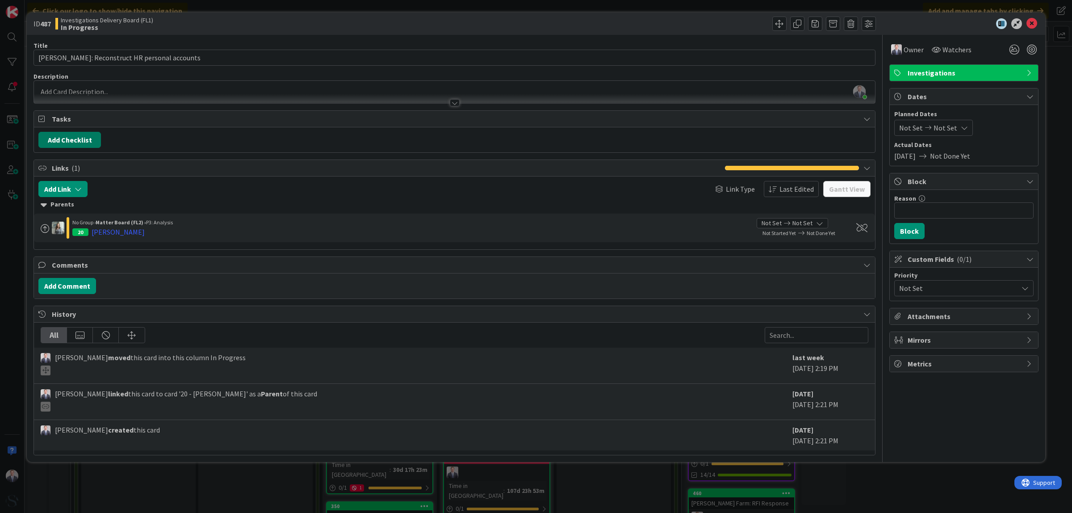
click at [74, 139] on button "Add Checklist" at bounding box center [69, 140] width 63 height 16
click at [64, 224] on link "Load template" at bounding box center [66, 220] width 46 height 9
click at [109, 174] on div "Phase 1: Initial Record Reconstruction" at bounding box center [111, 176] width 147 height 16
click at [61, 213] on div "Checklist Name (needed before adding tasks) 38 / 64 Phase 1: Initial Record Rec…" at bounding box center [112, 196] width 138 height 59
click at [60, 202] on button "Add" at bounding box center [55, 204] width 24 height 16
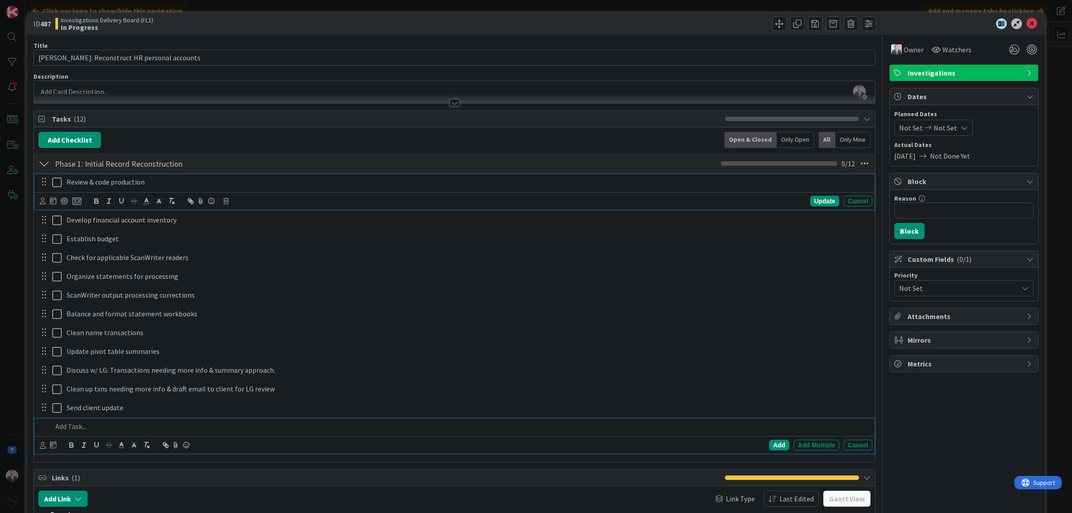
click at [56, 182] on icon at bounding box center [56, 182] width 9 height 11
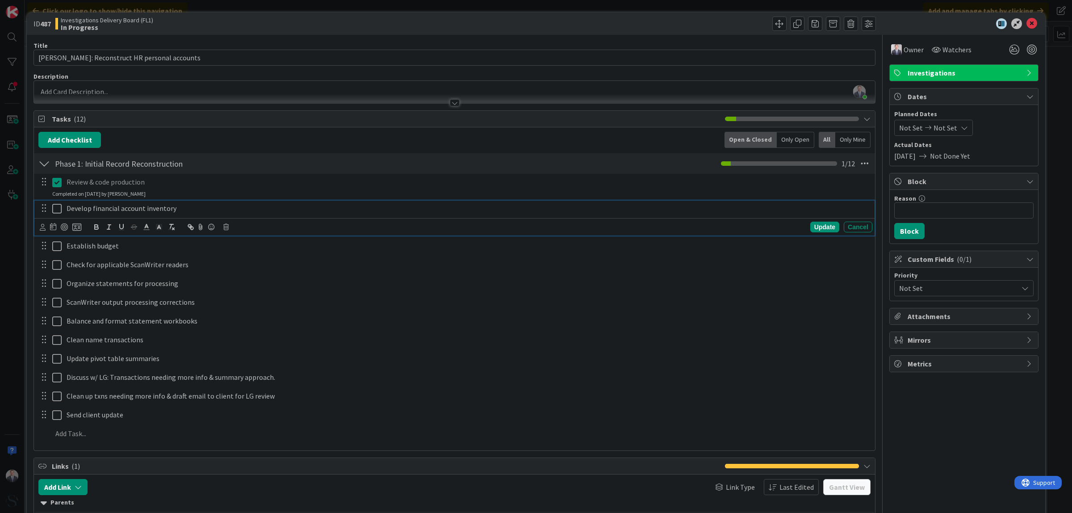
click at [56, 209] on icon at bounding box center [56, 208] width 9 height 11
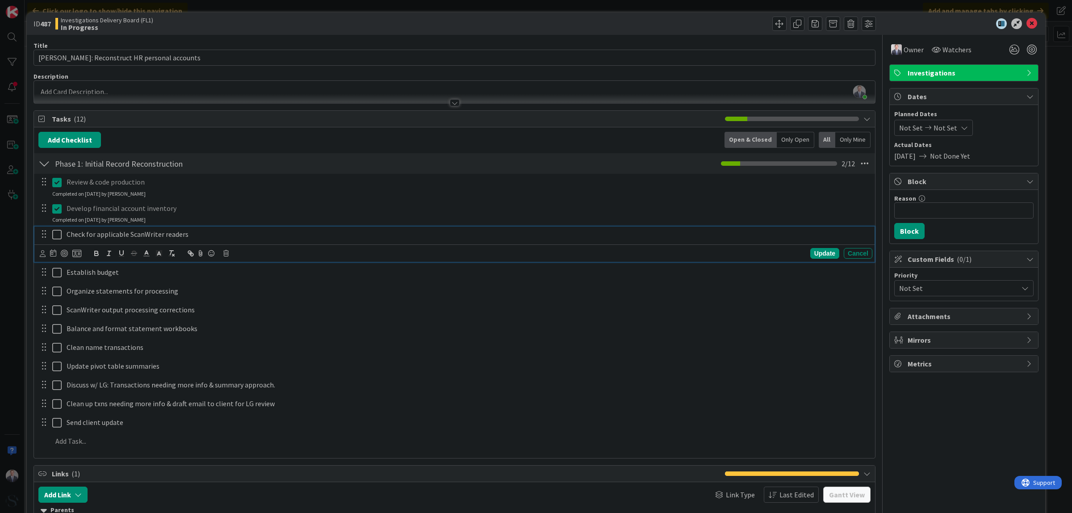
click at [56, 235] on icon at bounding box center [56, 234] width 9 height 11
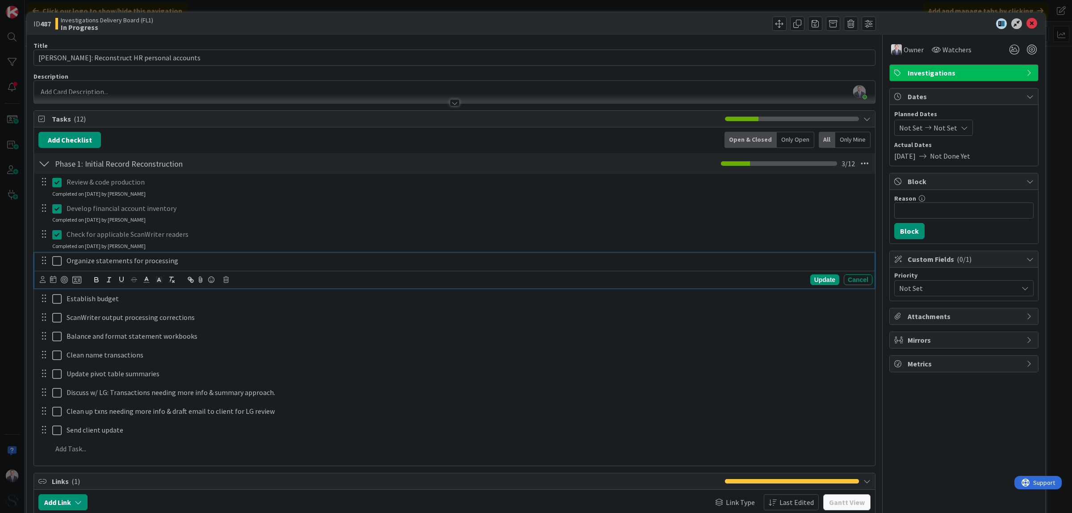
click at [58, 258] on icon at bounding box center [56, 260] width 9 height 11
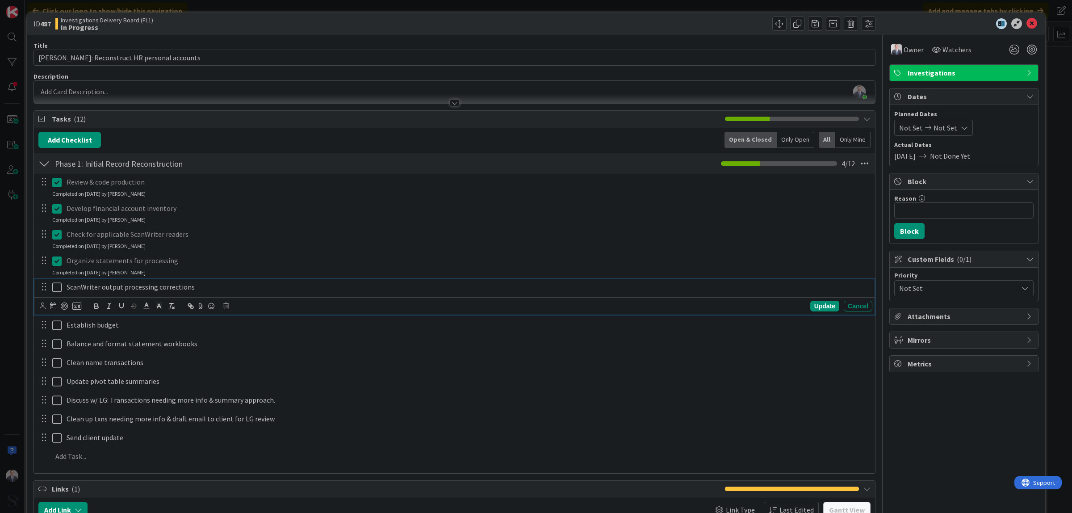
click at [55, 285] on icon at bounding box center [56, 287] width 9 height 11
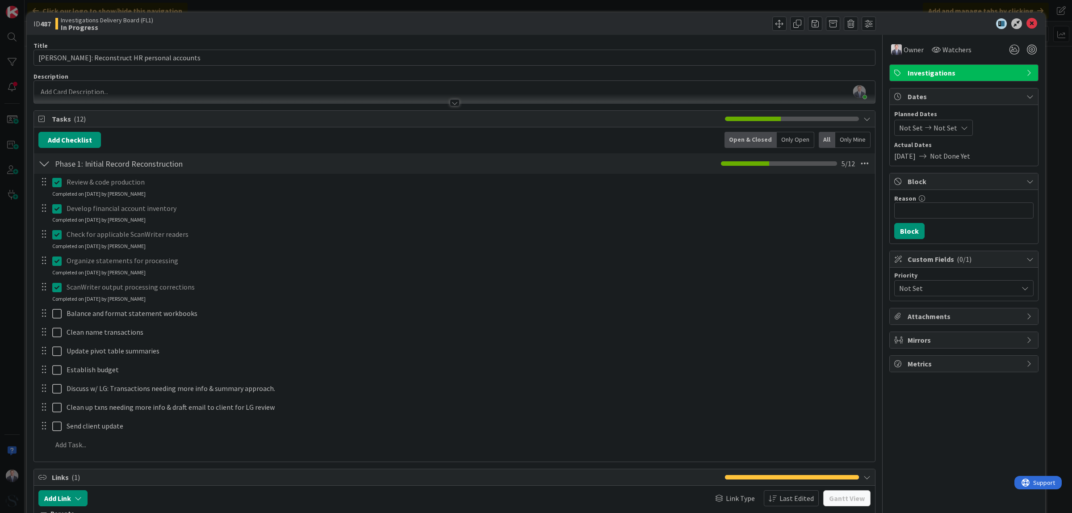
click at [43, 410] on div at bounding box center [44, 406] width 12 height 13
click at [1027, 24] on icon at bounding box center [1031, 23] width 11 height 11
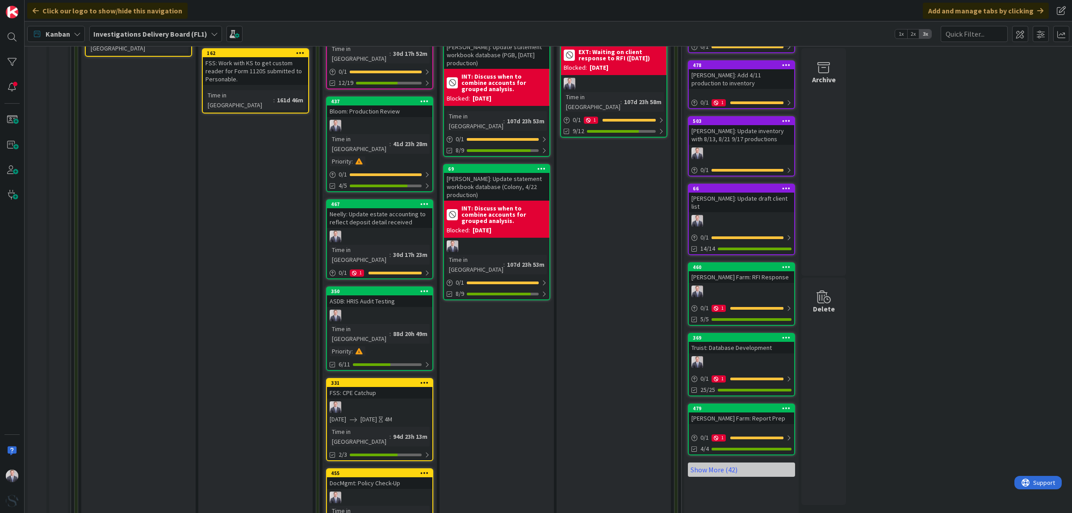
scroll to position [335, 0]
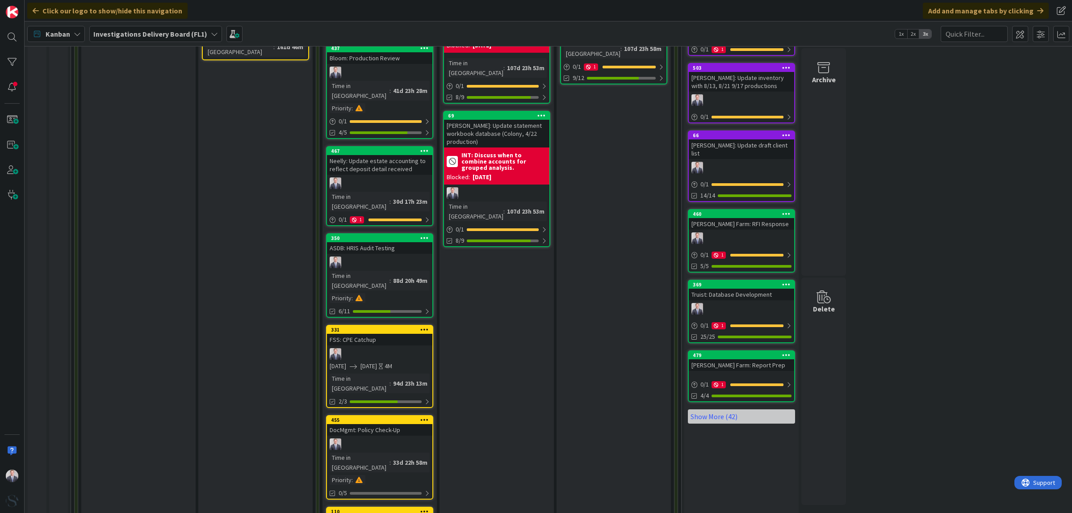
click at [375, 334] on div "FSS: CPE Catchup" at bounding box center [379, 340] width 105 height 12
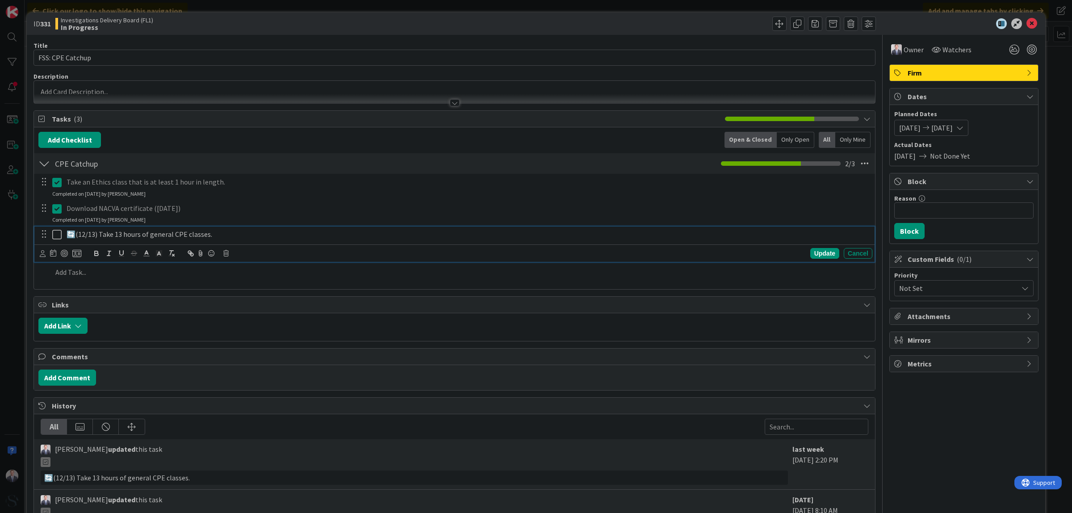
click at [53, 237] on icon at bounding box center [56, 234] width 9 height 11
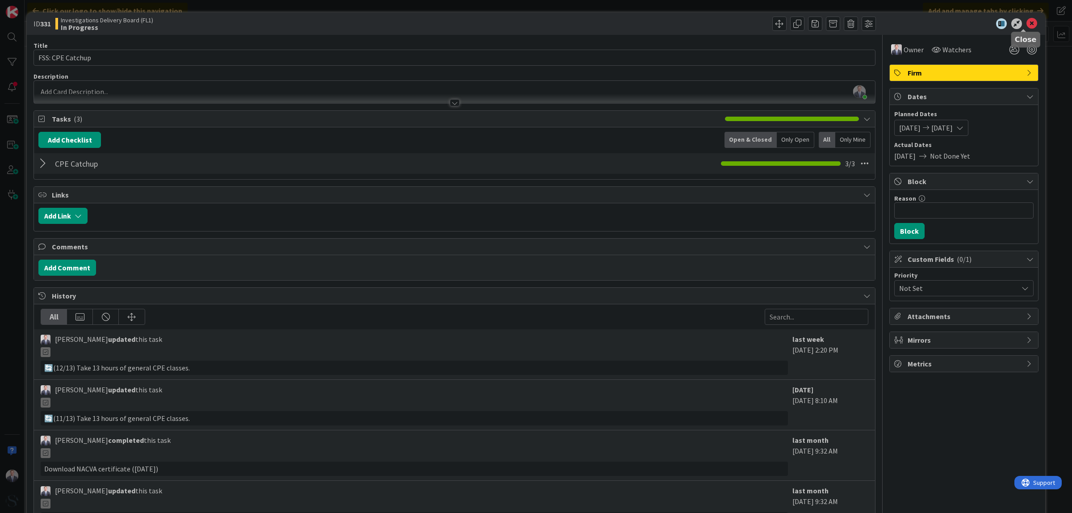
click at [1026, 23] on icon at bounding box center [1031, 23] width 11 height 11
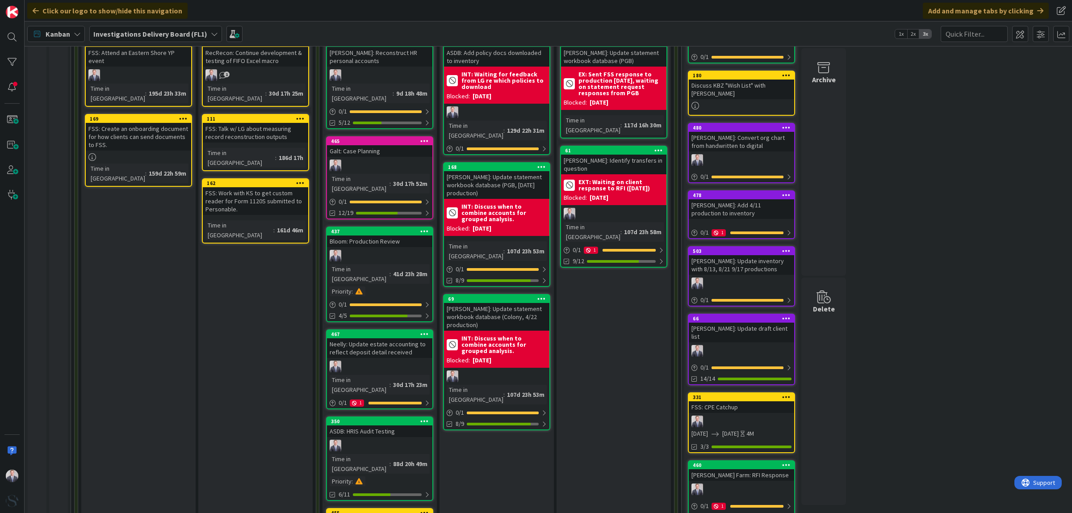
scroll to position [112, 0]
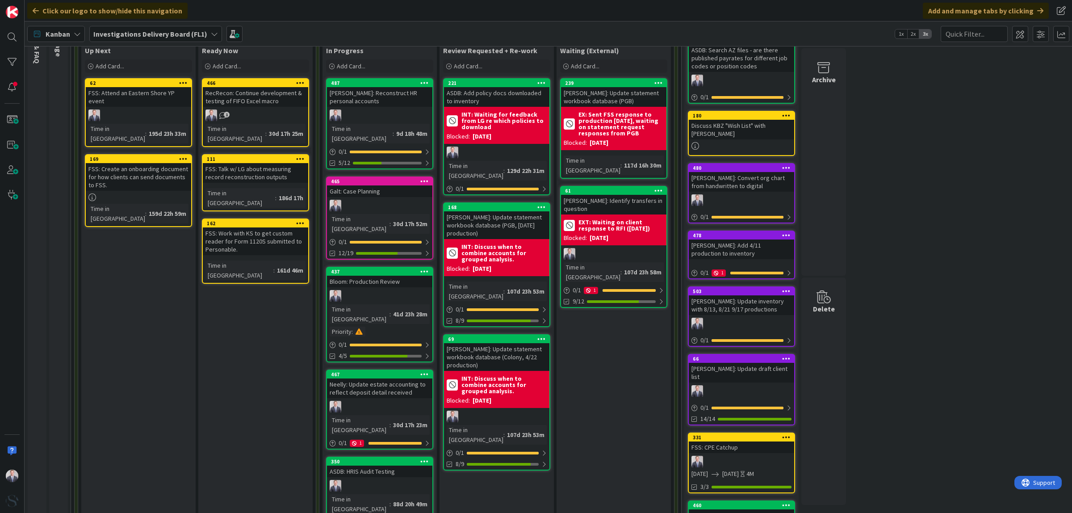
click at [370, 276] on div "Bloom: Production Review" at bounding box center [379, 282] width 105 height 12
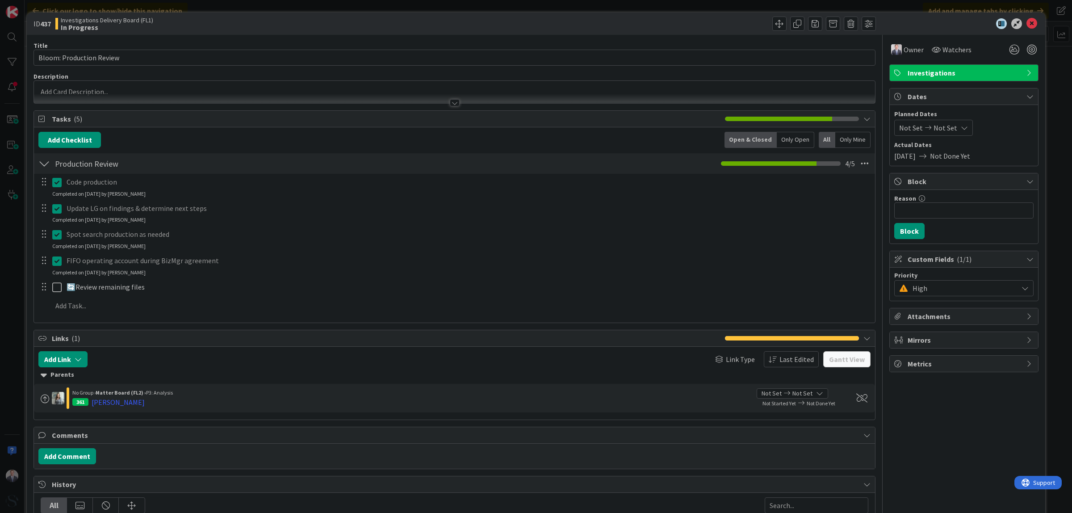
click at [999, 291] on span "High" at bounding box center [962, 288] width 101 height 13
click at [932, 311] on span "Not Set" at bounding box center [969, 309] width 117 height 13
click at [1026, 19] on icon at bounding box center [1031, 23] width 11 height 11
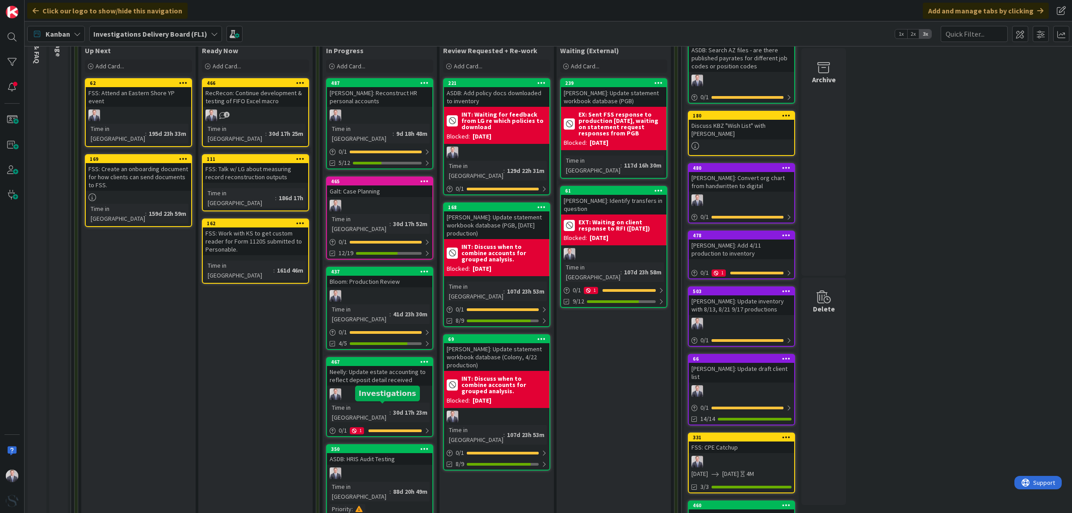
click at [389, 467] on div at bounding box center [379, 473] width 105 height 12
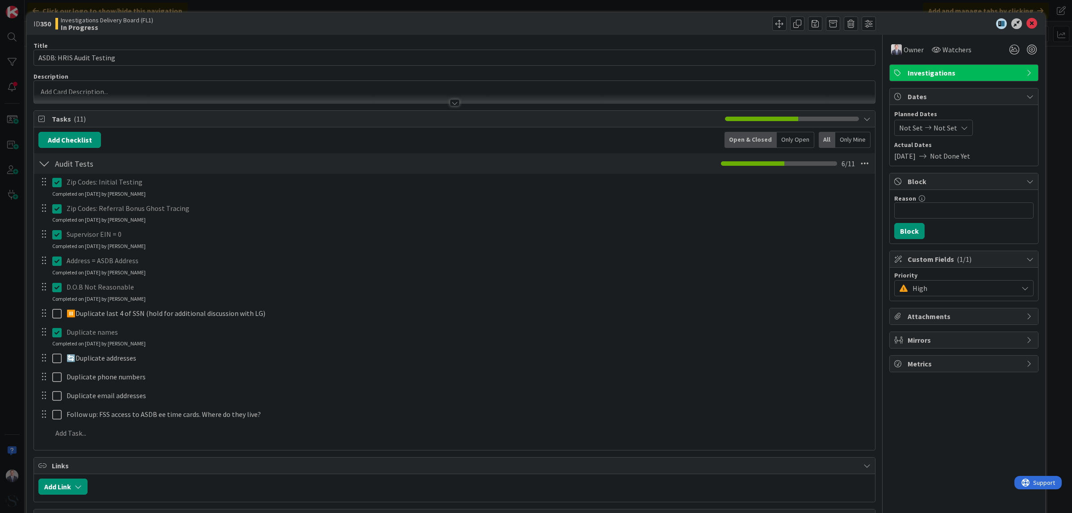
drag, startPoint x: 967, startPoint y: 284, endPoint x: 963, endPoint y: 292, distance: 8.4
click at [967, 285] on span "High" at bounding box center [962, 288] width 101 height 13
click at [923, 309] on span "Not Set" at bounding box center [969, 309] width 117 height 13
click at [1026, 21] on icon at bounding box center [1031, 23] width 11 height 11
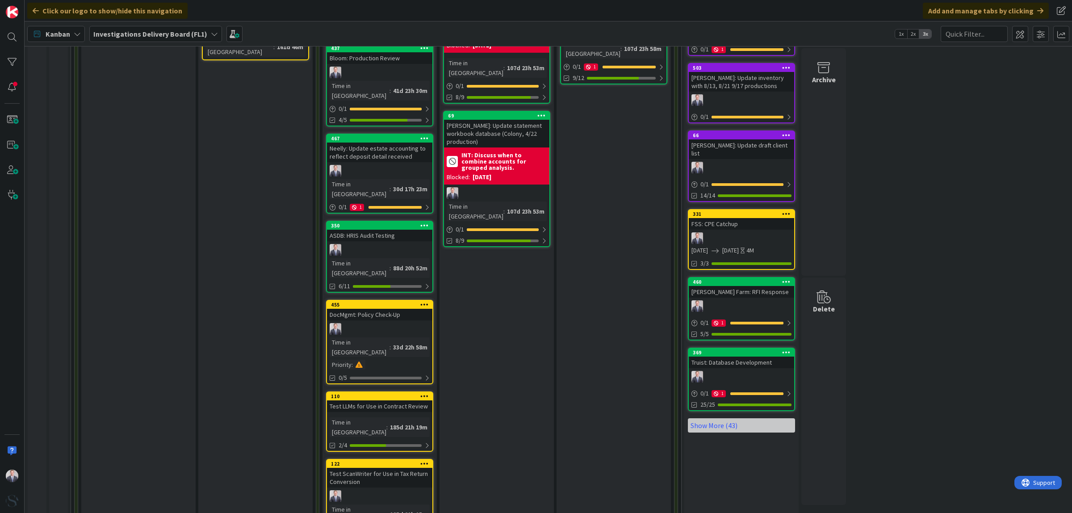
click at [379, 309] on div "DocMgmt: Policy Check-Up" at bounding box center [379, 315] width 105 height 12
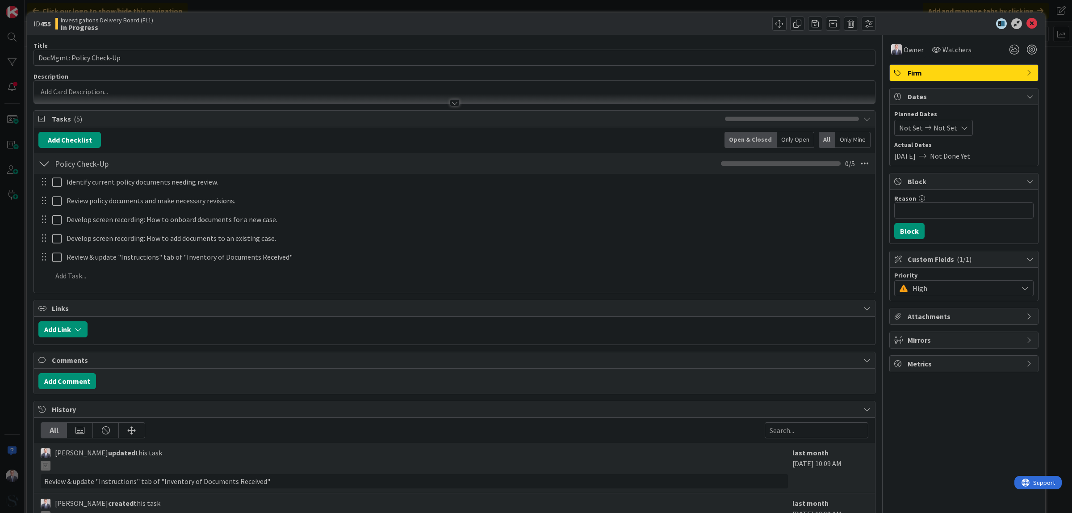
click at [974, 286] on span "High" at bounding box center [962, 288] width 101 height 13
click at [933, 306] on span "Not Set" at bounding box center [969, 309] width 117 height 13
click at [1026, 21] on icon at bounding box center [1031, 23] width 11 height 11
